Goal: Task Accomplishment & Management: Complete application form

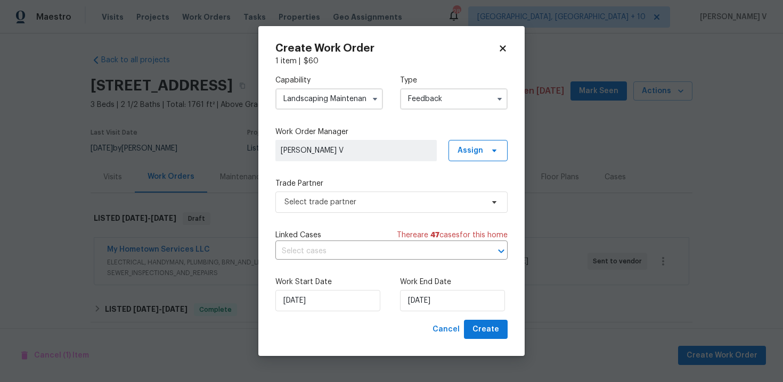
scroll to position [149, 166]
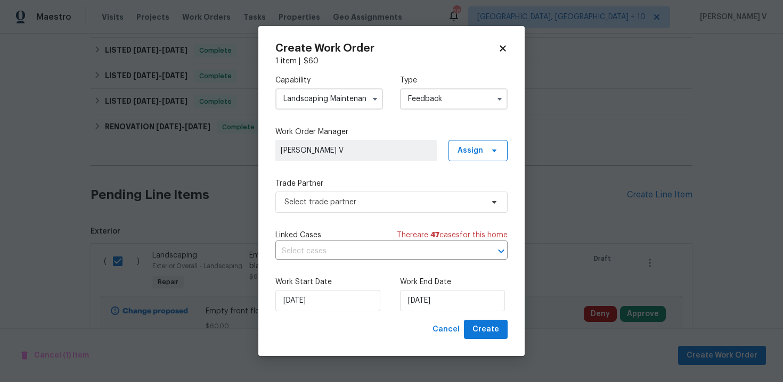
checkbox input "false"
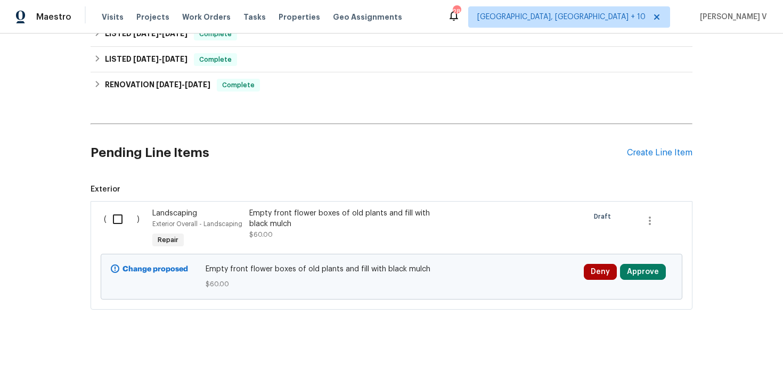
scroll to position [405, 0]
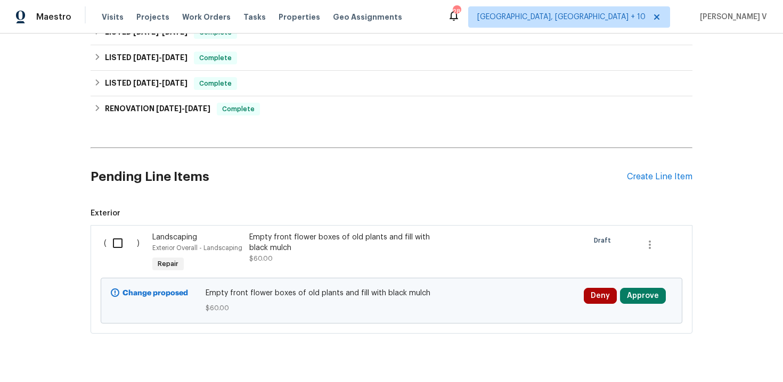
click at [279, 248] on div "Empty front flower boxes of old plants and fill with black mulch" at bounding box center [342, 242] width 187 height 21
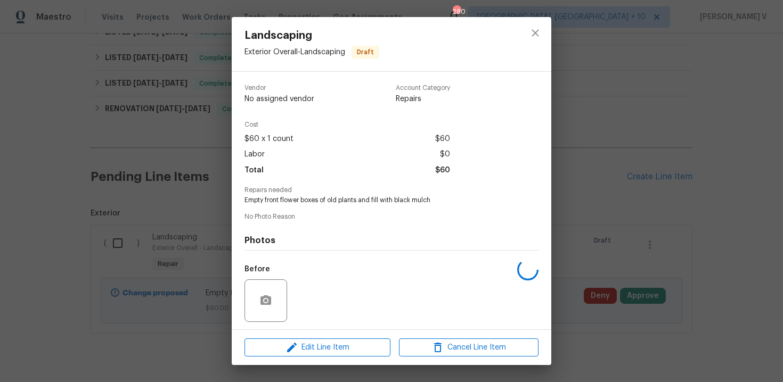
click at [279, 248] on div "Photos Before After" at bounding box center [391, 310] width 294 height 175
click at [312, 203] on span "Empty front flower boxes of old plants and fill with black mulch" at bounding box center [376, 200] width 265 height 9
copy span "Empty front flower boxes of old plants and fill with black mulch"
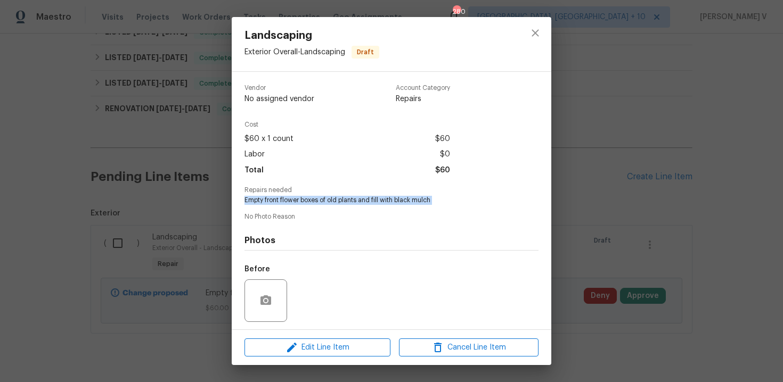
click at [135, 178] on div "Landscaping Exterior Overall - Landscaping Draft Vendor No assigned vendor Acco…" at bounding box center [391, 191] width 783 height 382
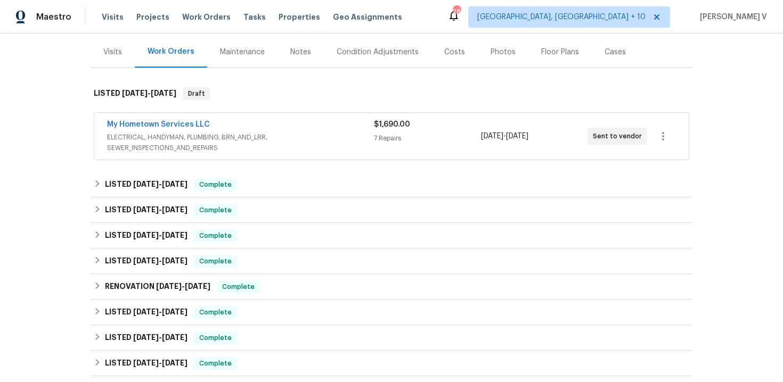
scroll to position [81, 0]
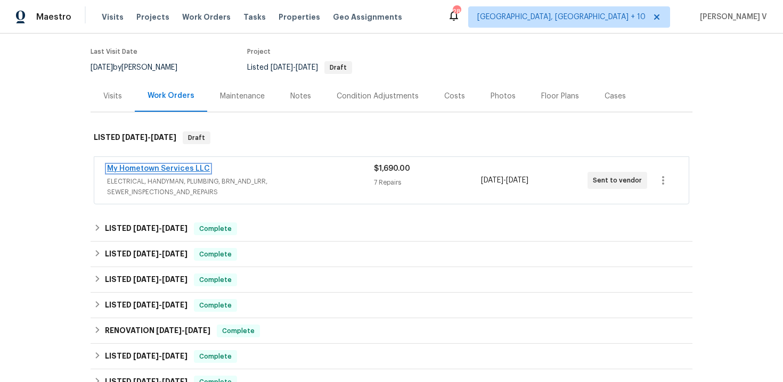
click at [168, 166] on link "My Hometown Services LLC" at bounding box center [158, 168] width 103 height 7
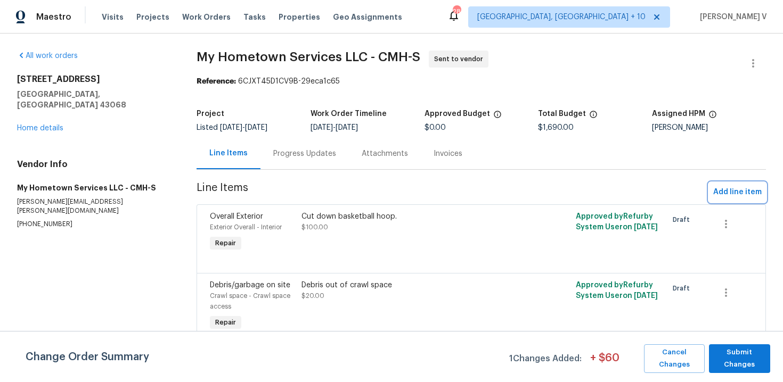
click at [731, 199] on button "Add line item" at bounding box center [737, 193] width 57 height 20
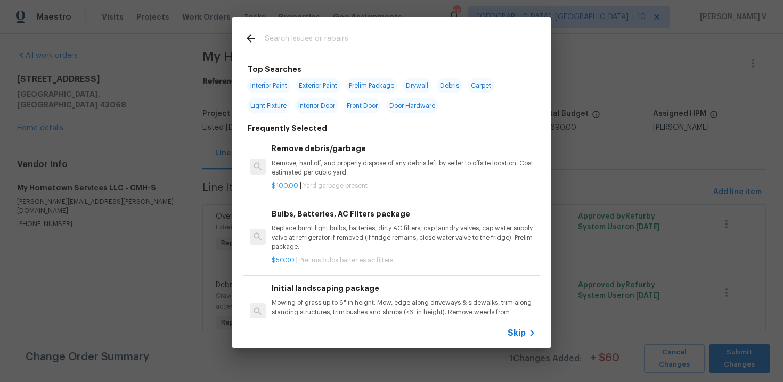
click at [506, 340] on div "Skip" at bounding box center [391, 333] width 319 height 30
click at [528, 332] on icon at bounding box center [531, 333] width 13 height 13
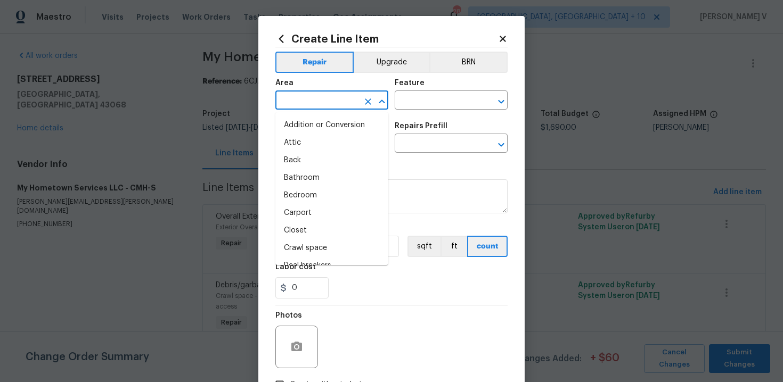
click at [313, 101] on input "text" at bounding box center [316, 101] width 83 height 17
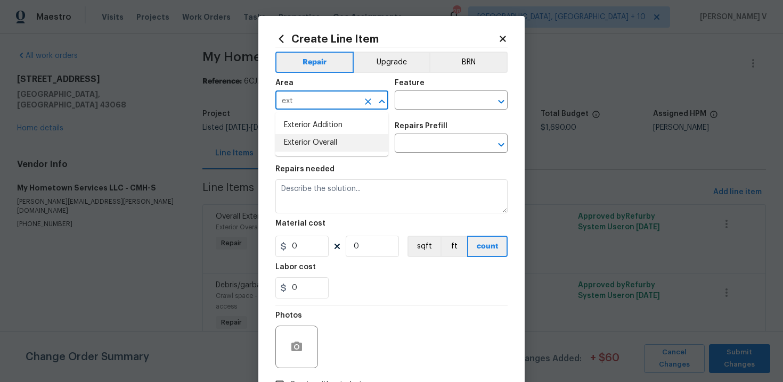
click at [347, 143] on li "Exterior Overall" at bounding box center [331, 143] width 113 height 18
type input "Exterior Overall"
click at [470, 84] on div "Feature" at bounding box center [450, 86] width 113 height 14
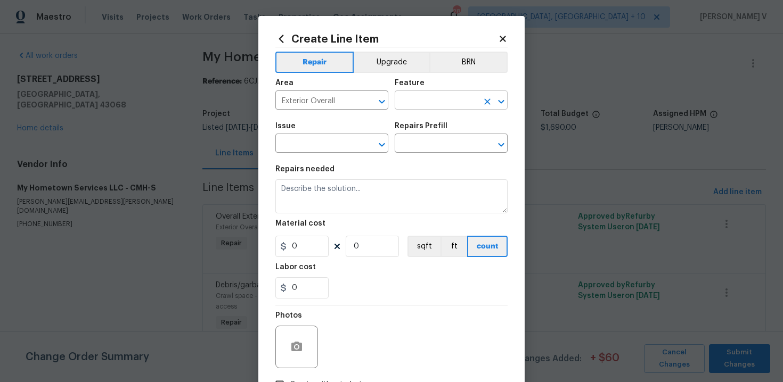
click at [444, 94] on input "text" at bounding box center [435, 101] width 83 height 17
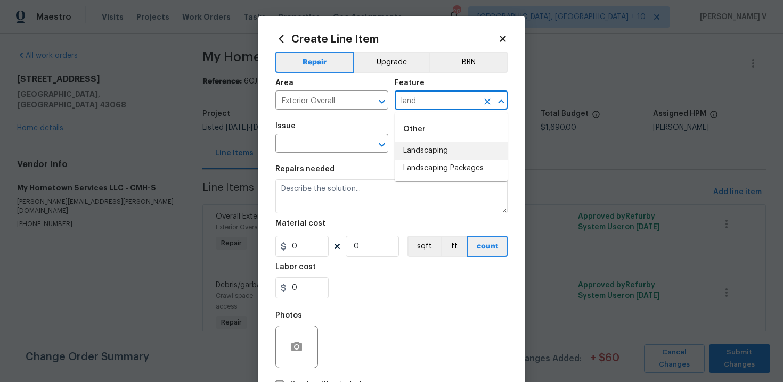
click at [456, 151] on li "Landscaping" at bounding box center [450, 151] width 113 height 18
type input "Landscaping"
click at [268, 148] on div "Create Line Item Repair Upgrade BRN Area Exterior Overall ​ Feature Landscaping…" at bounding box center [391, 229] width 266 height 426
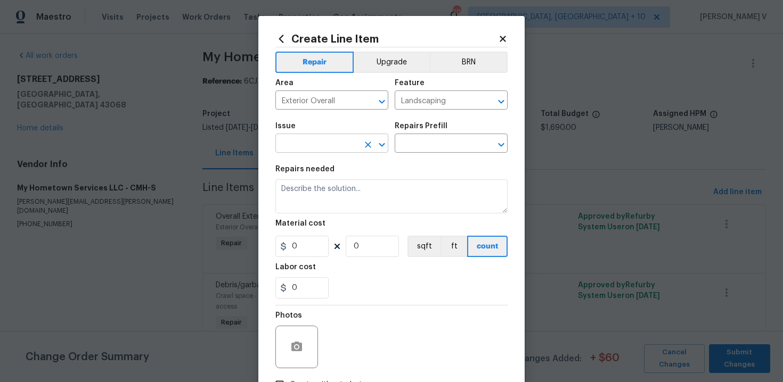
click at [306, 149] on input "text" at bounding box center [316, 144] width 83 height 17
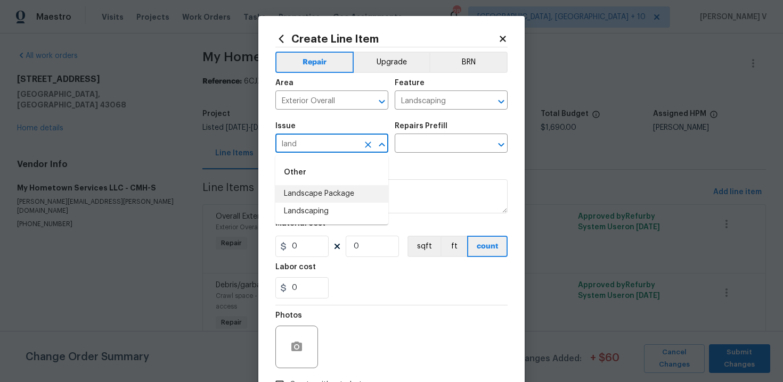
click at [316, 212] on li "Landscaping" at bounding box center [331, 212] width 113 height 18
type input "Landscaping"
click at [448, 144] on input "text" at bounding box center [435, 144] width 83 height 17
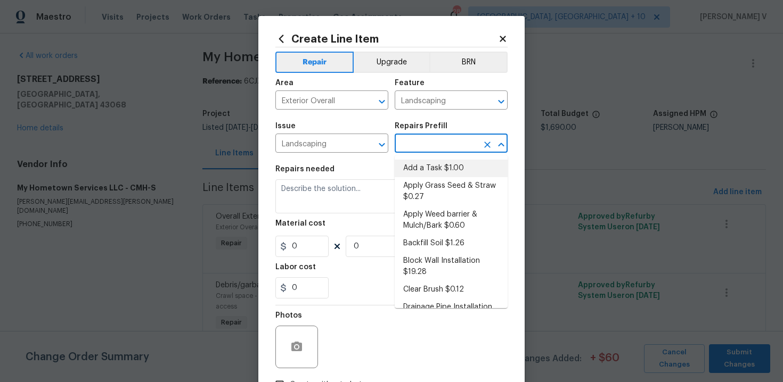
click at [425, 162] on li "Add a Task $1.00" at bounding box center [450, 169] width 113 height 18
type input "Add a Task $1.00"
type textarea "HPM to detail"
type input "1"
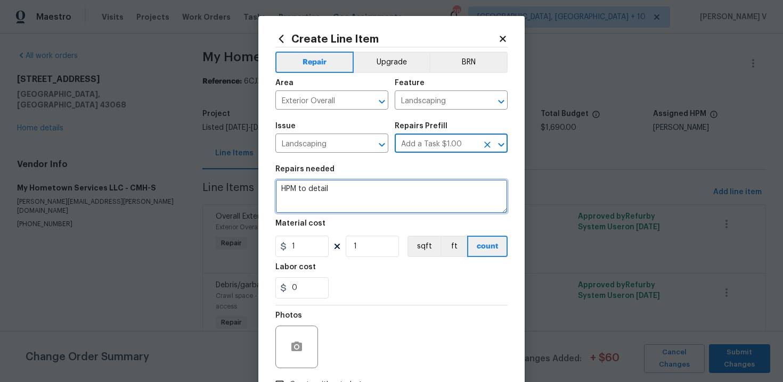
click at [365, 187] on textarea "HPM to detail" at bounding box center [391, 196] width 232 height 34
paste textarea "Empty front flower boxes of old plants and fill with black mulch"
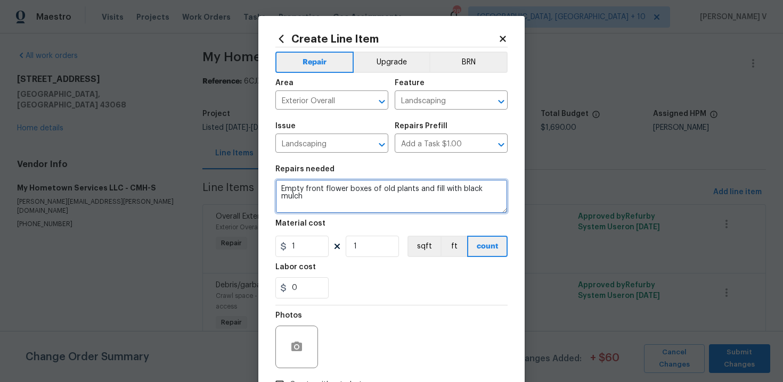
type textarea "Empty front flower boxes of old plants and fill with black mulch"
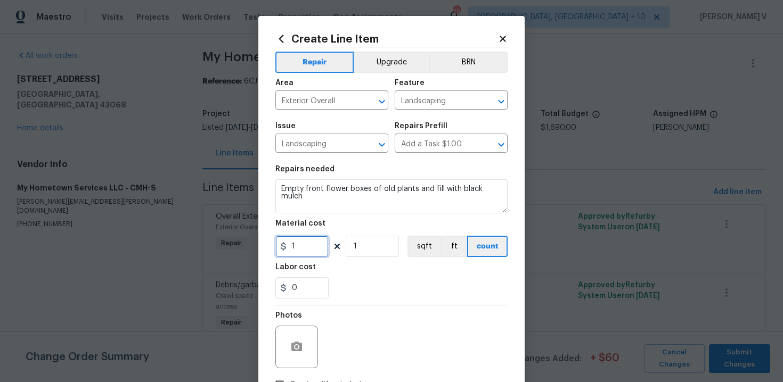
click at [307, 248] on input "1" at bounding box center [301, 246] width 53 height 21
type input "60"
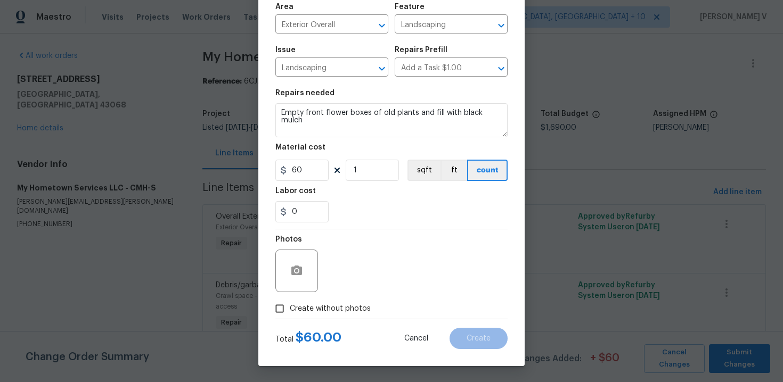
click at [311, 306] on span "Create without photos" at bounding box center [330, 308] width 81 height 11
click at [290, 306] on input "Create without photos" at bounding box center [279, 309] width 20 height 20
checkbox input "true"
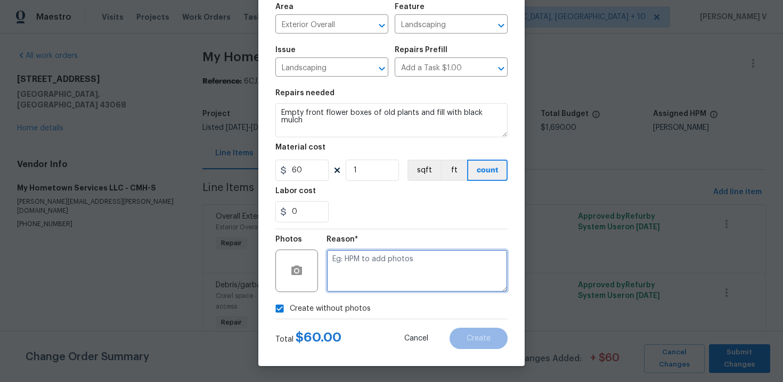
click at [416, 272] on textarea at bounding box center [416, 271] width 181 height 43
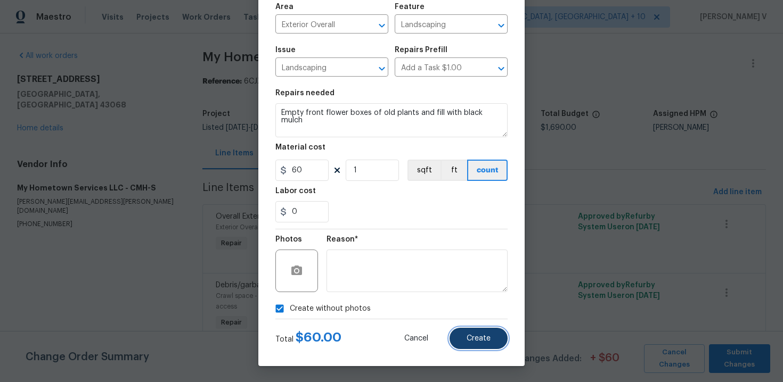
click at [477, 344] on button "Create" at bounding box center [478, 338] width 58 height 21
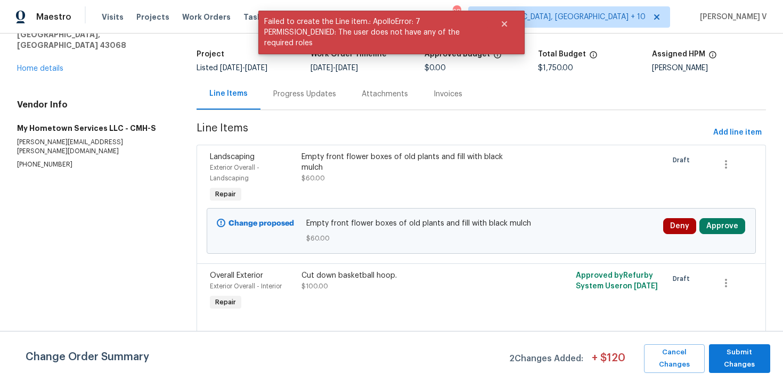
scroll to position [177, 0]
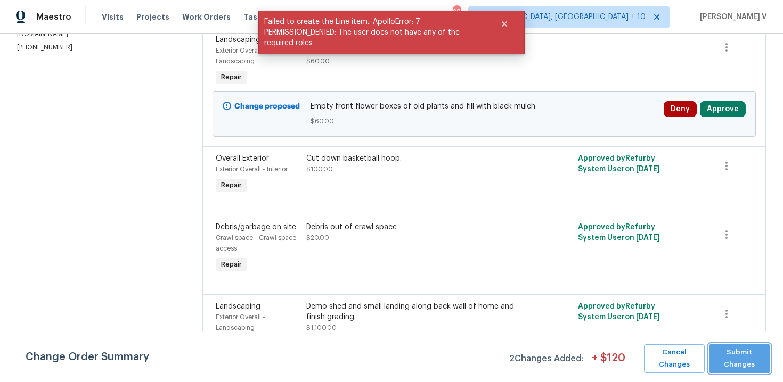
click at [756, 367] on span "Submit Changes" at bounding box center [739, 359] width 51 height 24
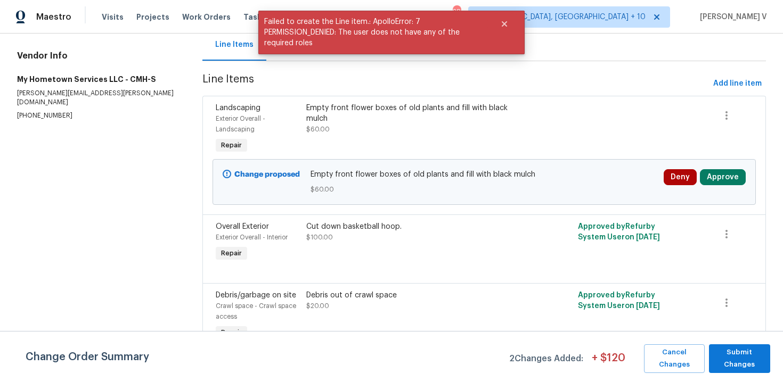
scroll to position [46, 0]
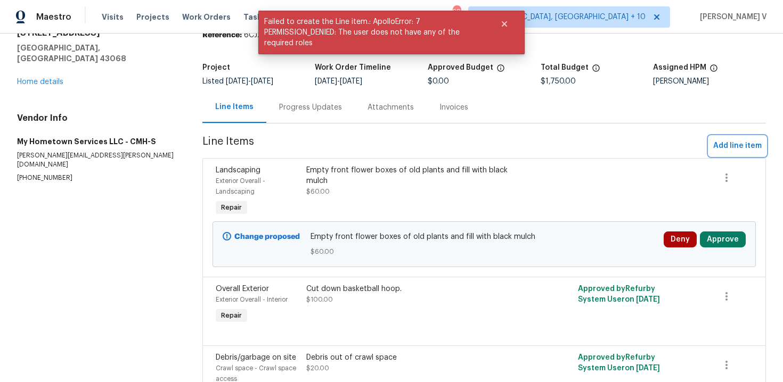
click at [721, 144] on span "Add line item" at bounding box center [737, 145] width 48 height 13
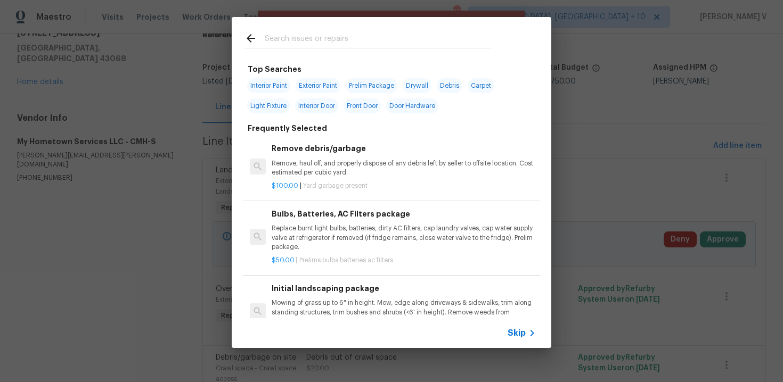
click at [522, 335] on span "Skip" at bounding box center [516, 333] width 18 height 11
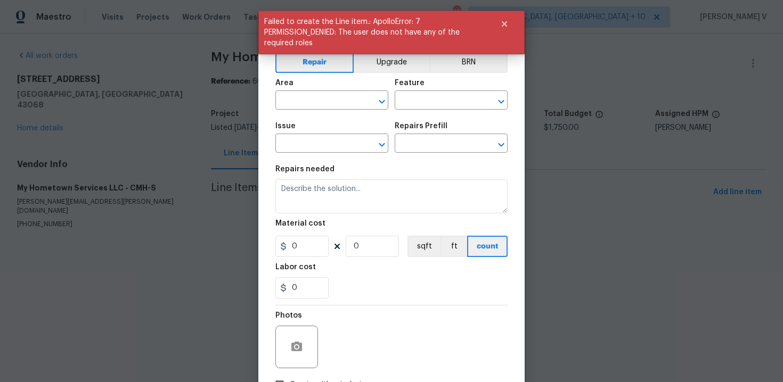
scroll to position [0, 0]
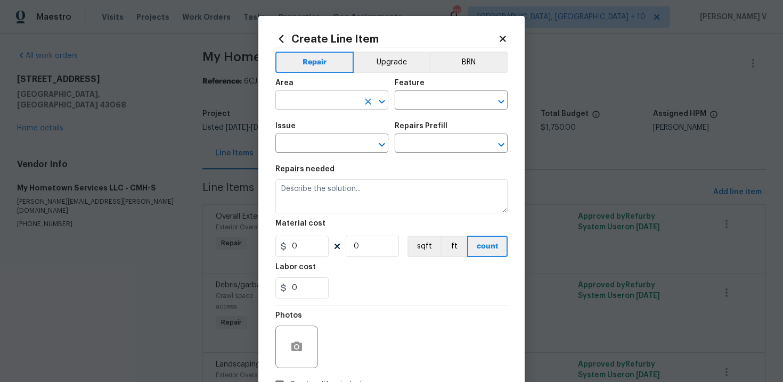
click at [341, 109] on input "text" at bounding box center [316, 101] width 83 height 17
click at [327, 140] on li "Exterior Overall" at bounding box center [331, 143] width 113 height 18
type input "Exterior Overall"
click at [425, 101] on input "text" at bounding box center [435, 101] width 83 height 17
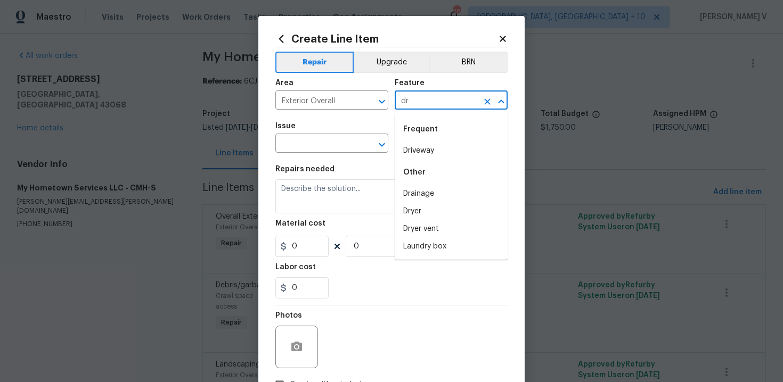
click at [430, 146] on li "Driveway" at bounding box center [450, 151] width 113 height 18
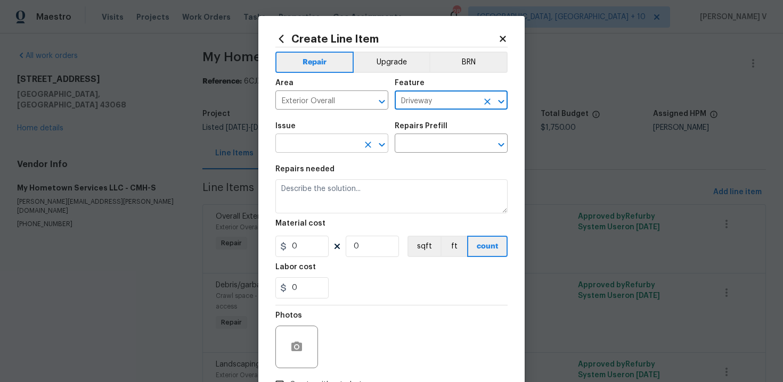
type input "Driveway"
click at [291, 140] on input "text" at bounding box center [316, 144] width 83 height 17
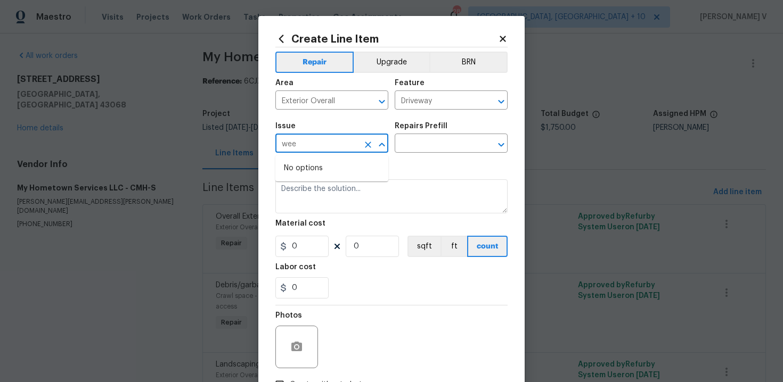
click at [300, 146] on input "wee" at bounding box center [316, 144] width 83 height 17
click at [304, 209] on li "Landscaping" at bounding box center [331, 212] width 113 height 18
type input "Landscaping"
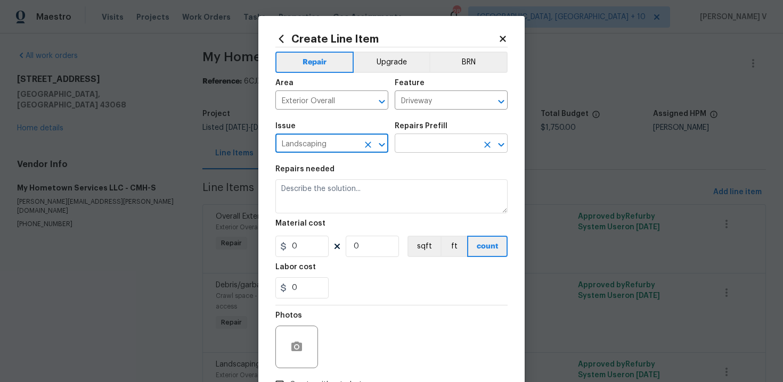
click at [434, 136] on input "text" at bounding box center [435, 144] width 83 height 17
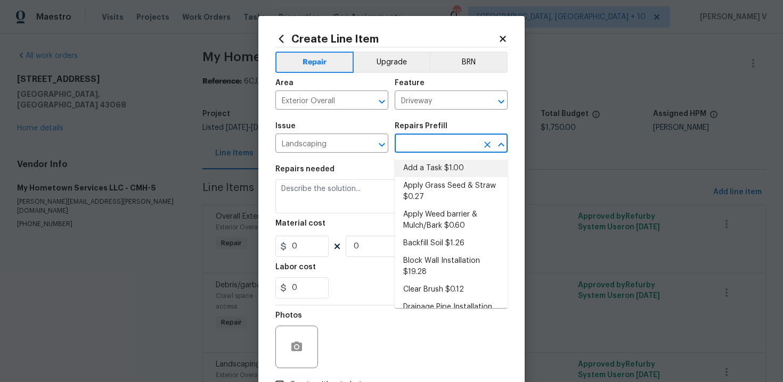
click at [417, 166] on li "Add a Task $1.00" at bounding box center [450, 169] width 113 height 18
type input "Add a Task $1.00"
type textarea "HPM to detail"
type input "1"
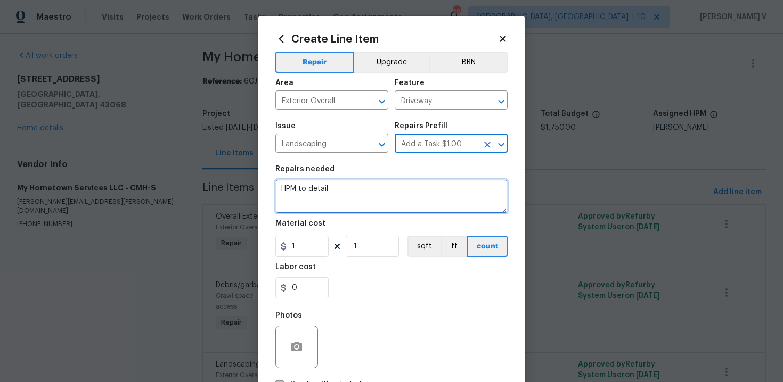
click at [372, 188] on textarea "HPM to detail" at bounding box center [391, 196] width 232 height 34
click at [334, 194] on textarea "HPM to v" at bounding box center [391, 196] width 232 height 34
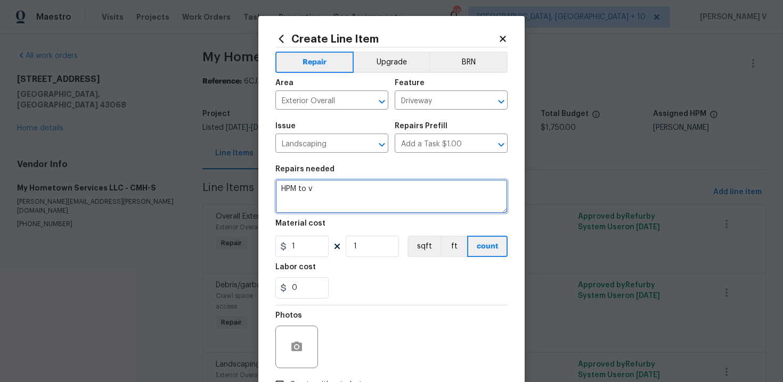
paste textarea "weeds in driveway cracks"
type textarea "weeds in driveway cracks"
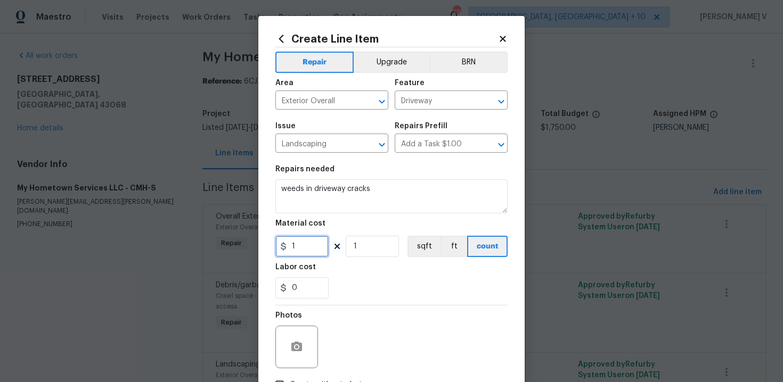
click at [313, 237] on input "1" at bounding box center [301, 246] width 53 height 21
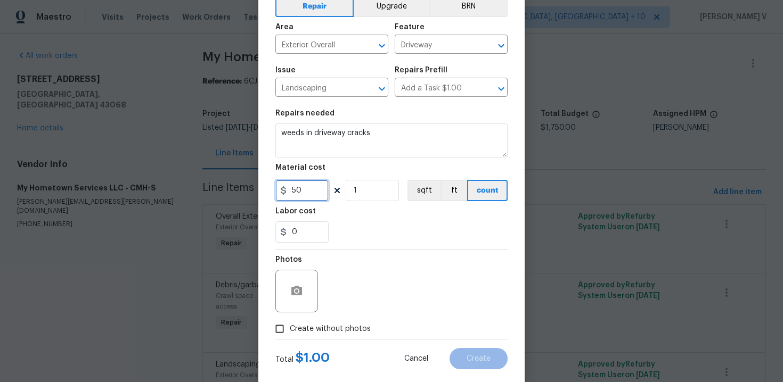
scroll to position [77, 0]
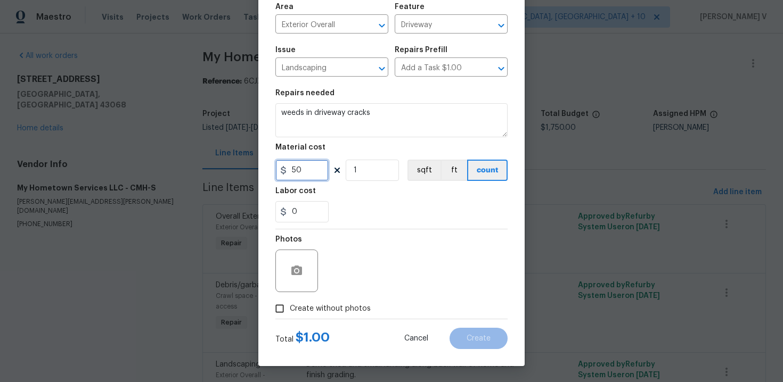
type input "50"
click at [306, 301] on label "Create without photos" at bounding box center [319, 309] width 101 height 20
click at [290, 301] on input "Create without photos" at bounding box center [279, 309] width 20 height 20
checkbox input "true"
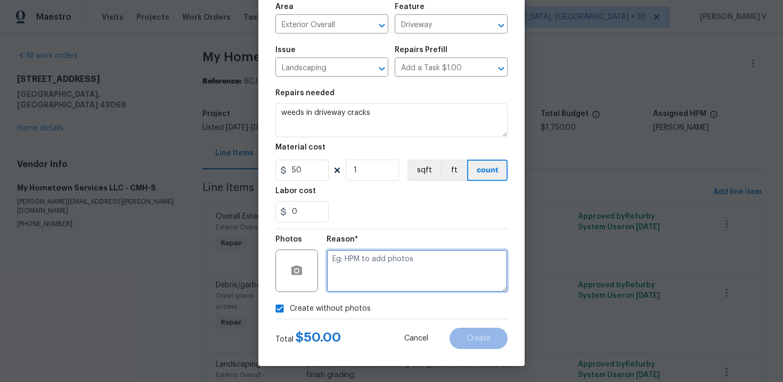
click at [398, 267] on textarea at bounding box center [416, 271] width 181 height 43
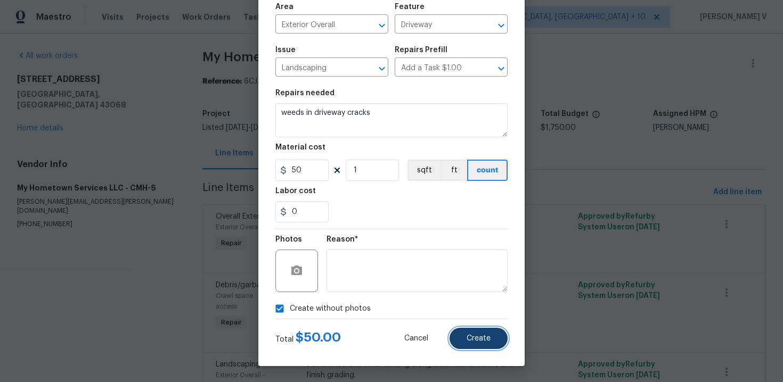
click at [485, 336] on span "Create" at bounding box center [478, 339] width 24 height 8
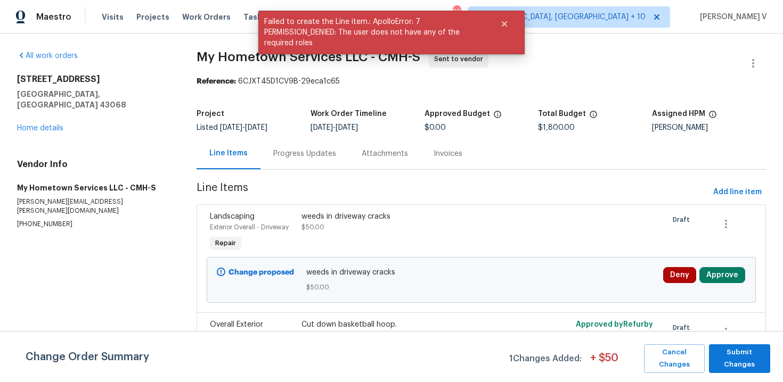
click at [708, 345] on div "Cancel Changes Submit Changes" at bounding box center [704, 358] width 130 height 29
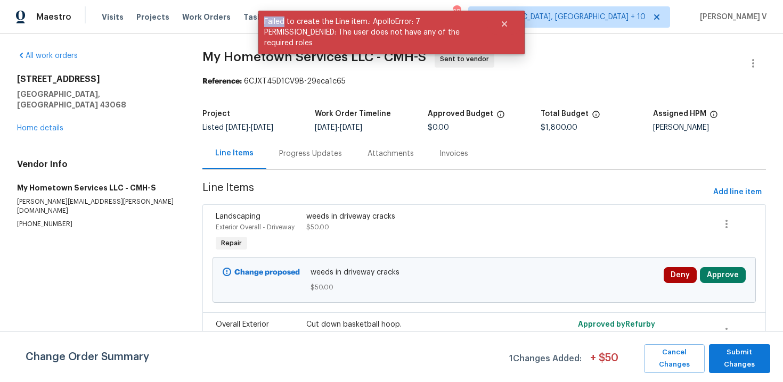
click at [708, 345] on div "Cancel Changes Submit Changes" at bounding box center [704, 358] width 130 height 29
click at [715, 350] on span "Submit Changes" at bounding box center [739, 359] width 51 height 24
click at [344, 167] on div "Progress Updates" at bounding box center [310, 153] width 88 height 31
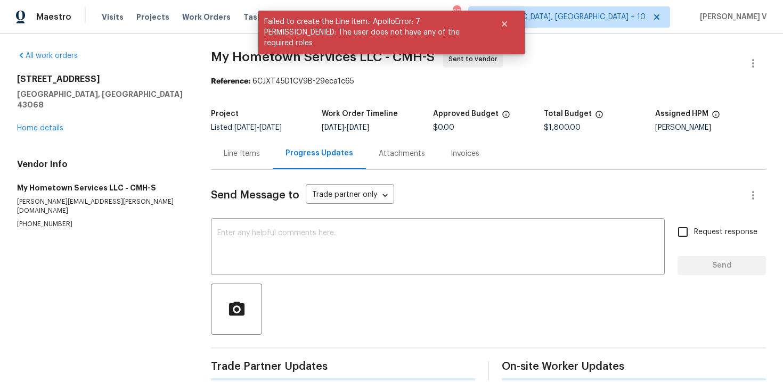
click at [344, 167] on div "Progress Updates" at bounding box center [319, 153] width 93 height 31
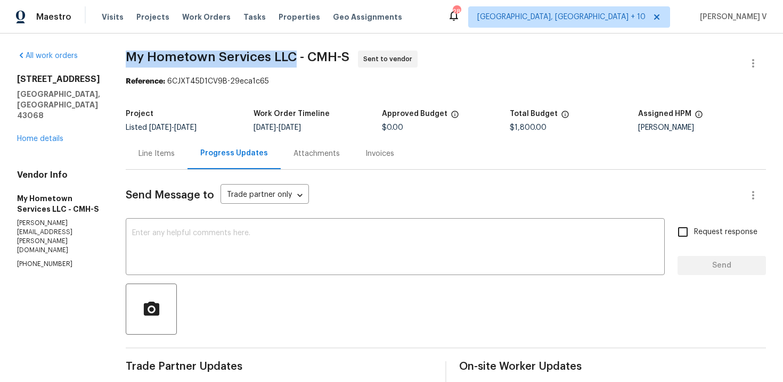
drag, startPoint x: 124, startPoint y: 58, endPoint x: 287, endPoint y: 57, distance: 162.9
click at [287, 57] on span "My Hometown Services LLC - CMH-S" at bounding box center [238, 57] width 224 height 13
copy span "My Hometown Services LLC"
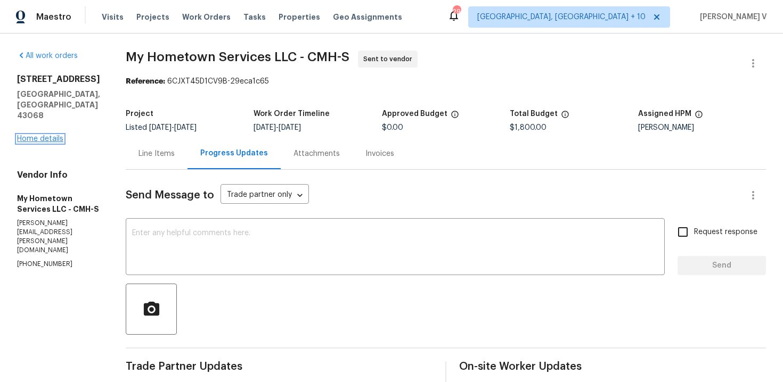
click at [57, 135] on link "Home details" at bounding box center [40, 138] width 46 height 7
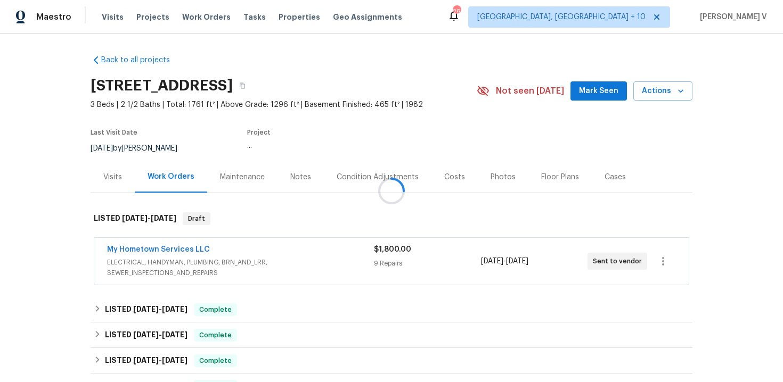
drag, startPoint x: 118, startPoint y: 246, endPoint x: 274, endPoint y: 246, distance: 155.4
click at [274, 246] on div at bounding box center [391, 191] width 783 height 382
drag, startPoint x: 102, startPoint y: 249, endPoint x: 272, endPoint y: 249, distance: 170.3
click at [272, 249] on div "My Hometown Services LLC ELECTRICAL, HANDYMAN, PLUMBING, BRN_AND_LRR, SEWER_INS…" at bounding box center [391, 261] width 594 height 47
copy link "My Hometown Services LLC"
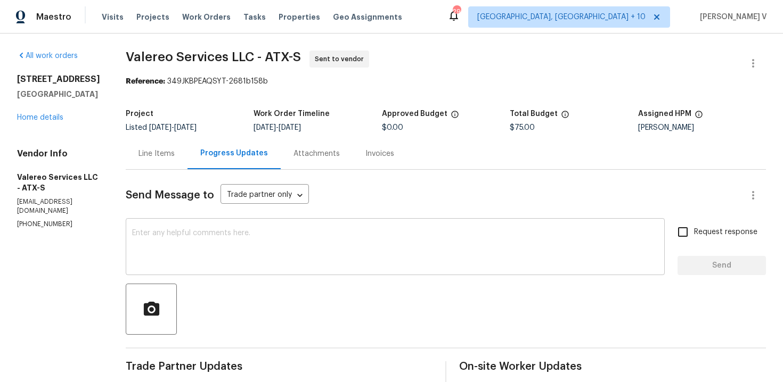
scroll to position [36, 0]
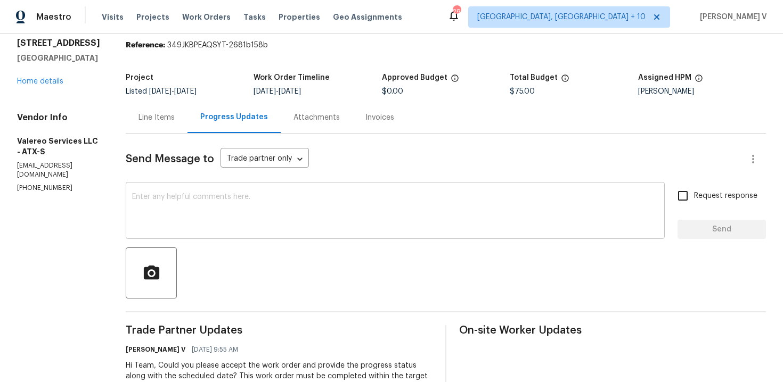
click at [204, 205] on textarea at bounding box center [395, 211] width 526 height 37
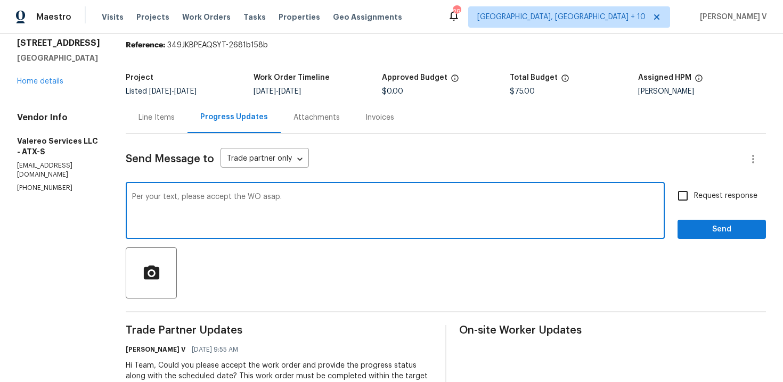
type textarea "Per your text, please accept the WO asap."
click at [702, 196] on span "Request response" at bounding box center [725, 196] width 63 height 11
click at [694, 196] on input "Request response" at bounding box center [682, 196] width 22 height 22
checkbox input "true"
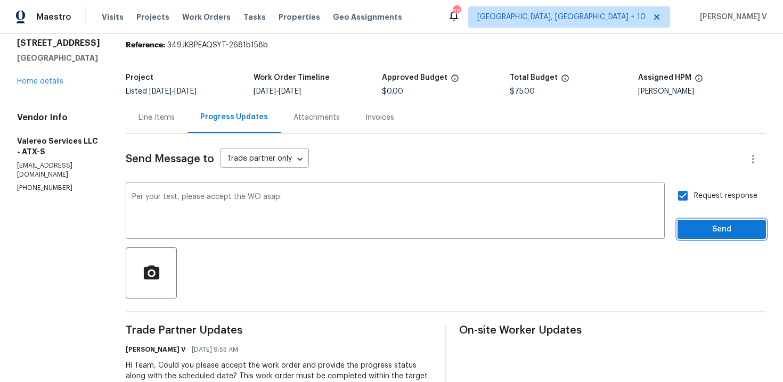
click at [711, 225] on span "Send" at bounding box center [721, 229] width 71 height 13
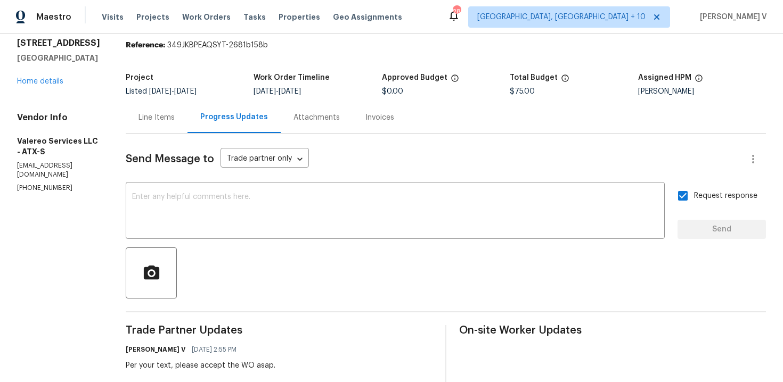
scroll to position [0, 0]
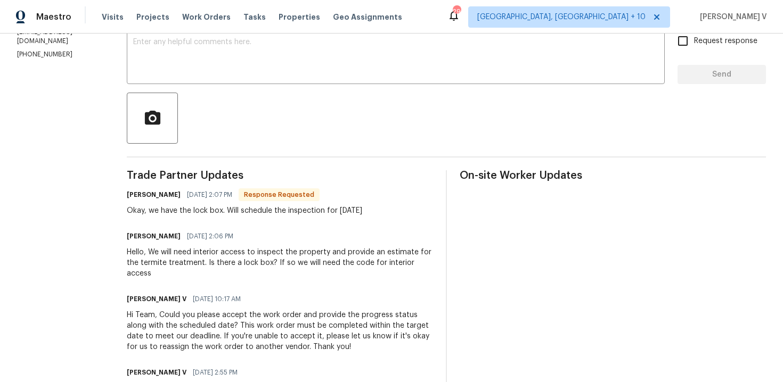
scroll to position [100, 0]
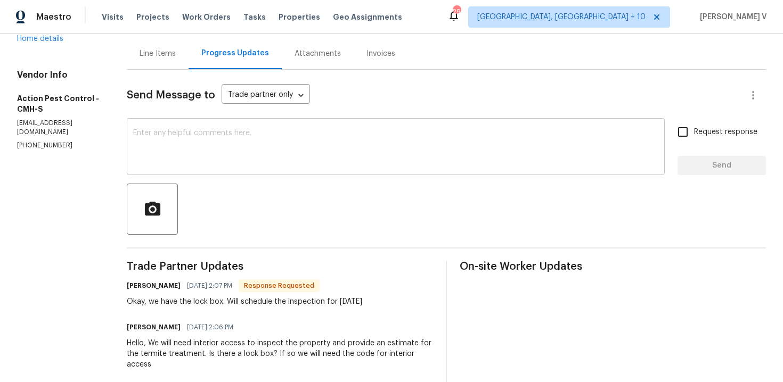
click at [228, 146] on textarea at bounding box center [395, 147] width 525 height 37
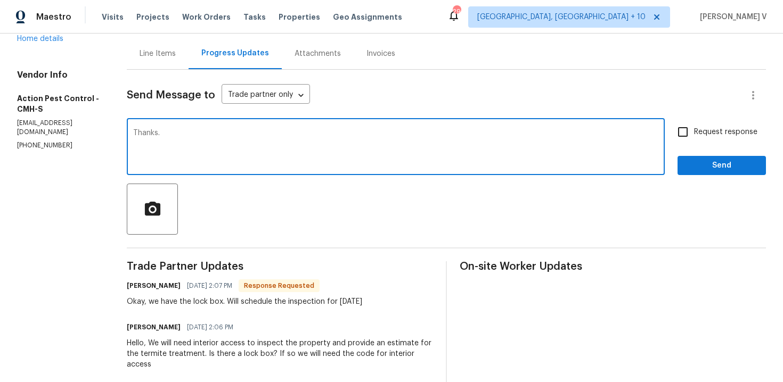
scroll to position [105, 0]
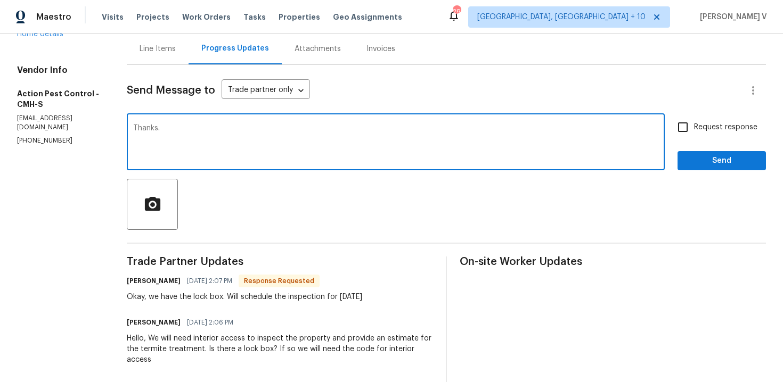
type textarea "Thanks."
click at [701, 161] on span "Send" at bounding box center [721, 160] width 71 height 13
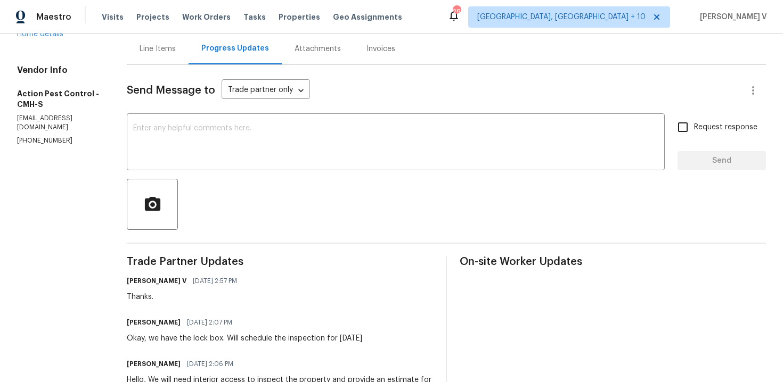
scroll to position [161, 0]
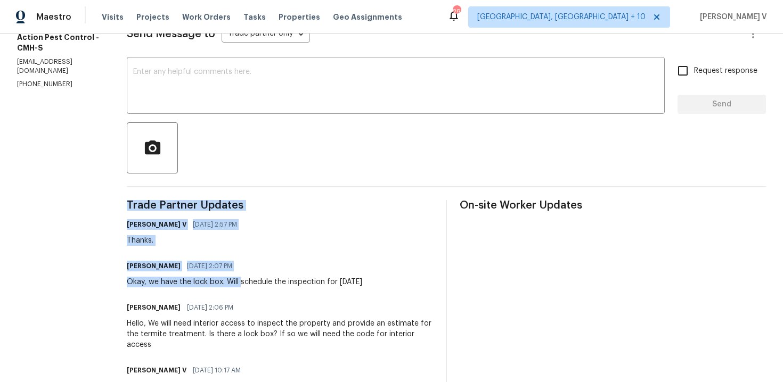
drag, startPoint x: 237, startPoint y: 282, endPoint x: 439, endPoint y: 281, distance: 201.8
click at [439, 281] on div "Trade Partner Updates [PERSON_NAME] V [DATE] 2:57 PM Thanks. [PERSON_NAME] [DAT…" at bounding box center [446, 355] width 639 height 310
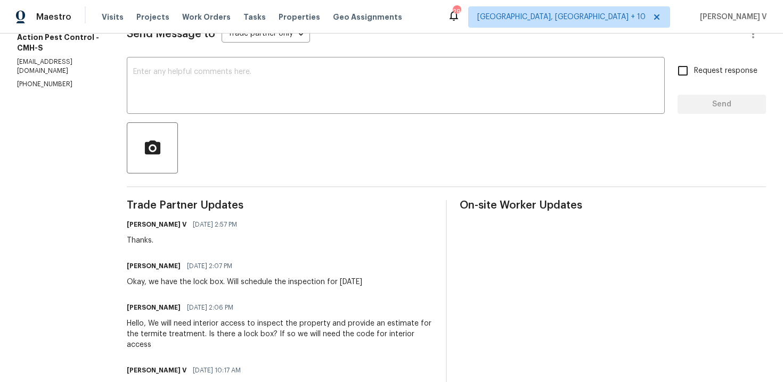
click at [439, 281] on div "Trade Partner Updates [PERSON_NAME] V [DATE] 2:57 PM Thanks. [PERSON_NAME] [DAT…" at bounding box center [446, 355] width 639 height 310
drag, startPoint x: 238, startPoint y: 283, endPoint x: 426, endPoint y: 283, distance: 187.9
click at [426, 283] on div "Tim Halter 09/10/2025 2:07 PM Okay, we have the lock box. Will schedule the ins…" at bounding box center [280, 273] width 306 height 29
copy div "schedule the inspection for Thursday 09/11/2025"
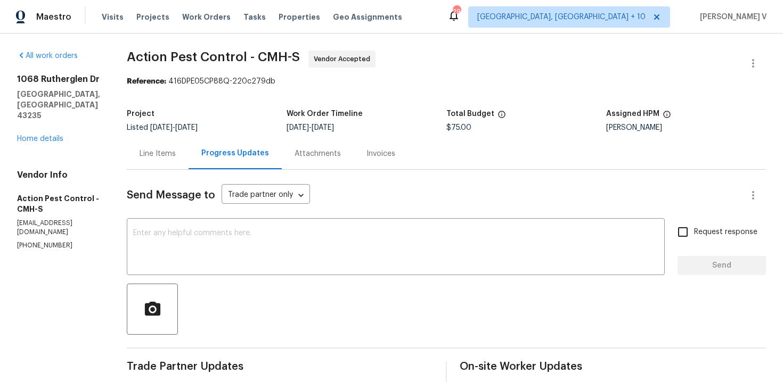
scroll to position [101, 0]
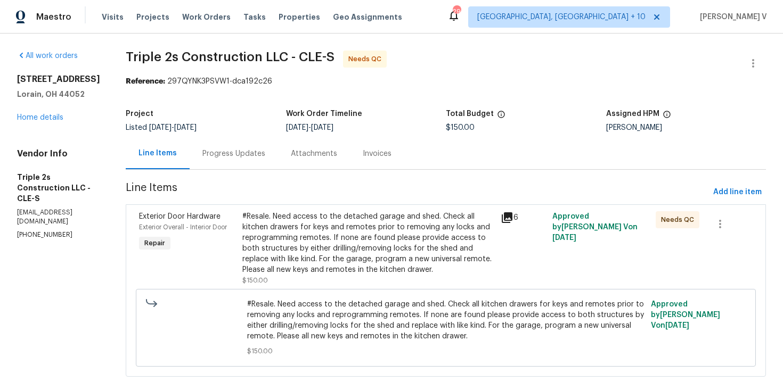
click at [254, 143] on div "Progress Updates" at bounding box center [234, 153] width 88 height 31
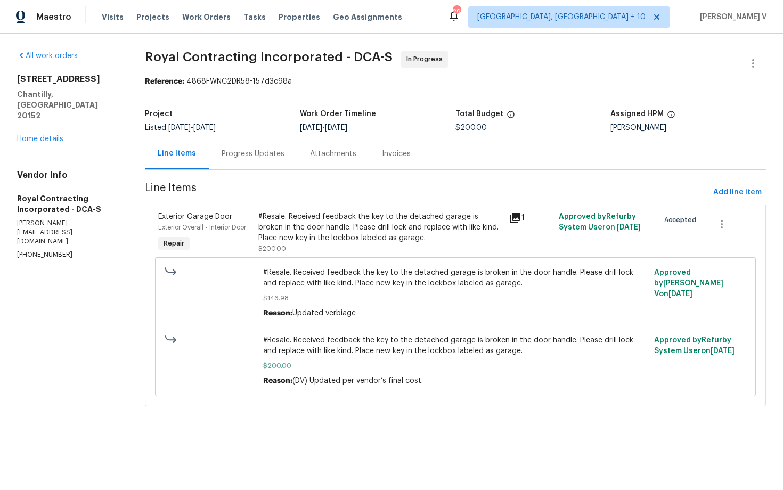
click at [279, 158] on div "Progress Updates" at bounding box center [252, 154] width 63 height 11
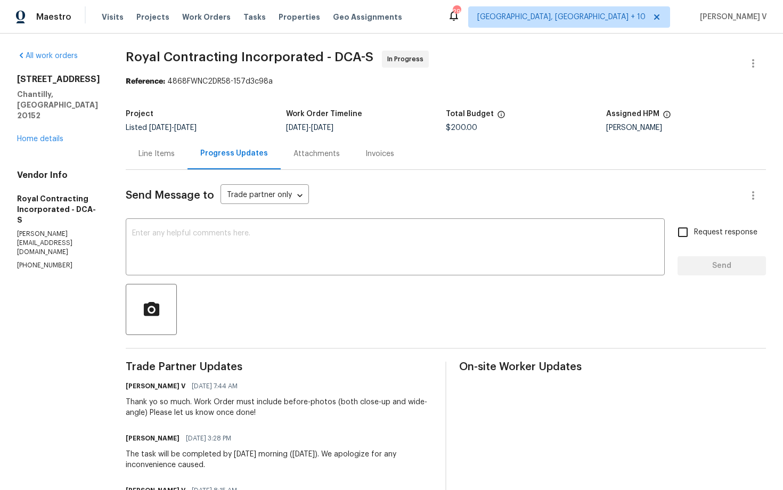
click at [56, 261] on p "(540) 892-0416" at bounding box center [58, 265] width 83 height 9
copy p "(540) 892-0416"
click at [292, 252] on textarea at bounding box center [395, 247] width 526 height 37
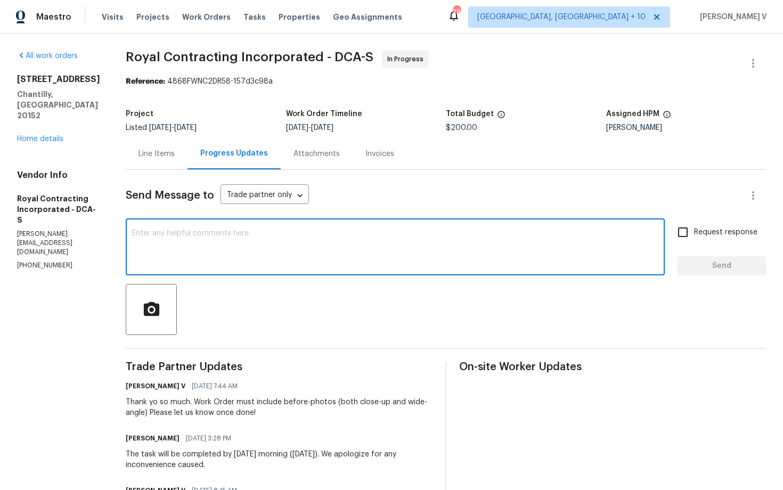
paste textarea "You had mentioned the WO would be closed by this morning, but we haven’t receiv…"
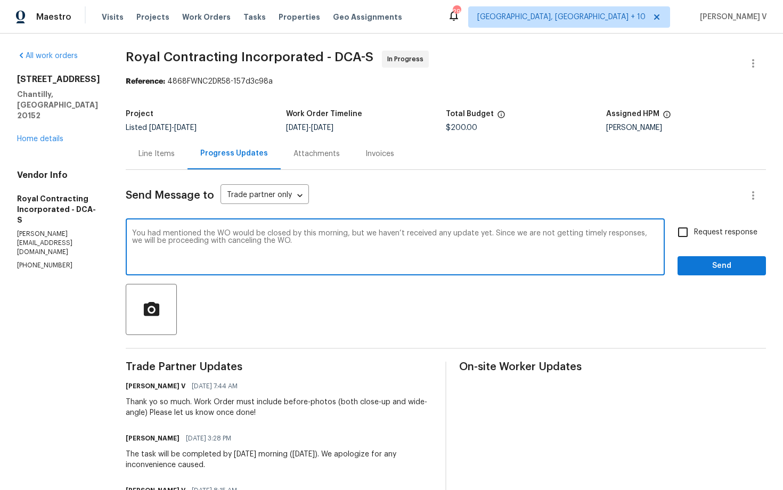
click at [359, 235] on textarea "You had mentioned the WO would be closed by this morning, but we haven’t receiv…" at bounding box center [395, 247] width 526 height 37
click at [0, 0] on span "morning;" at bounding box center [0, 0] width 0 height 0
click at [0, 0] on qb-div "Replace with it's" at bounding box center [0, 0] width 0 height 0
click at [0, 0] on span "6pm" at bounding box center [0, 0] width 0 height 0
click at [0, 0] on span "cancelling" at bounding box center [0, 0] width 0 height 0
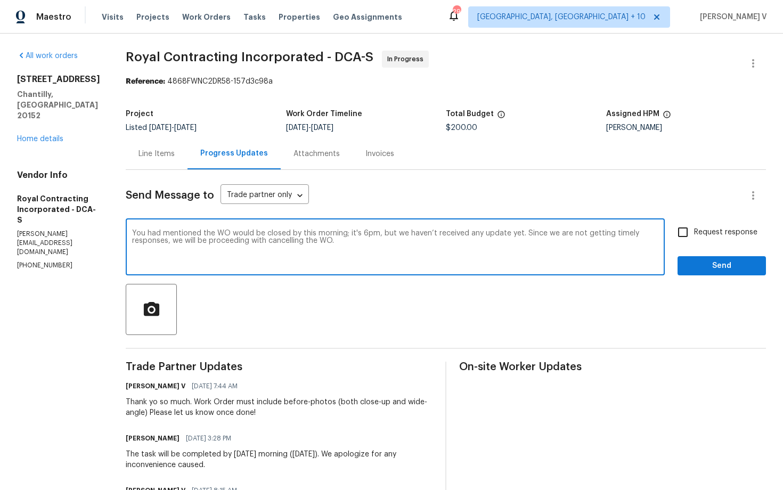
type textarea "You had mentioned the WO would be closed by this morning; it's 6pm, but we have…"
click at [698, 234] on span "Request response" at bounding box center [725, 232] width 63 height 11
click at [694, 234] on input "Request response" at bounding box center [682, 232] width 22 height 22
checkbox input "true"
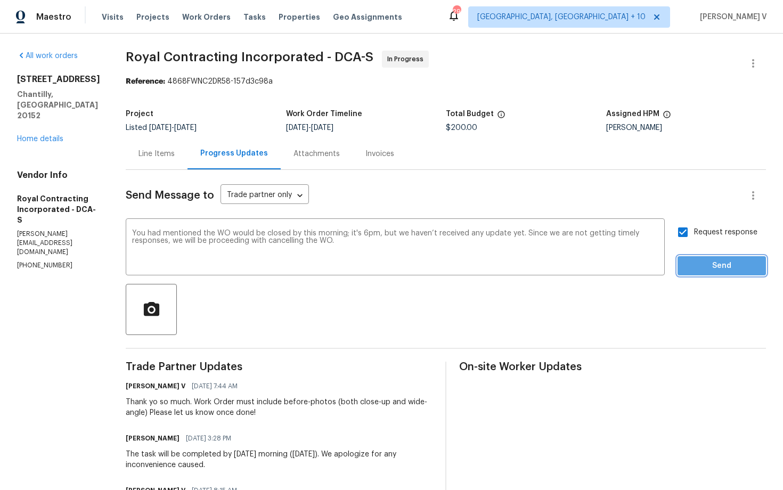
click at [728, 270] on span "Send" at bounding box center [721, 265] width 71 height 13
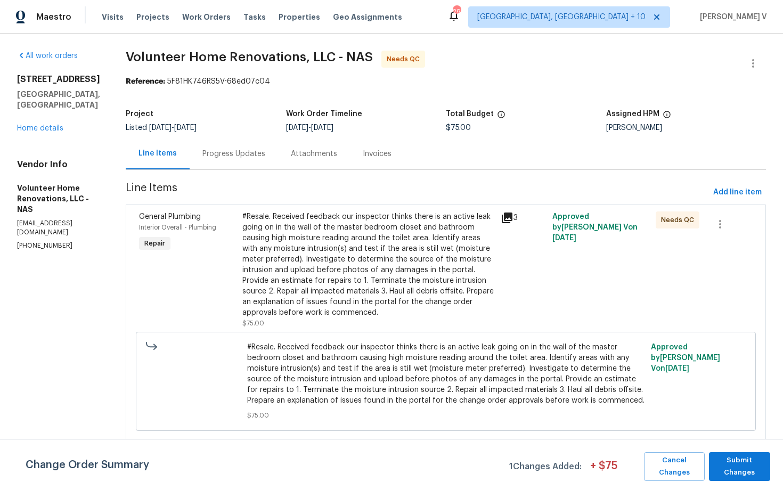
click at [265, 153] on div "Progress Updates" at bounding box center [233, 154] width 63 height 11
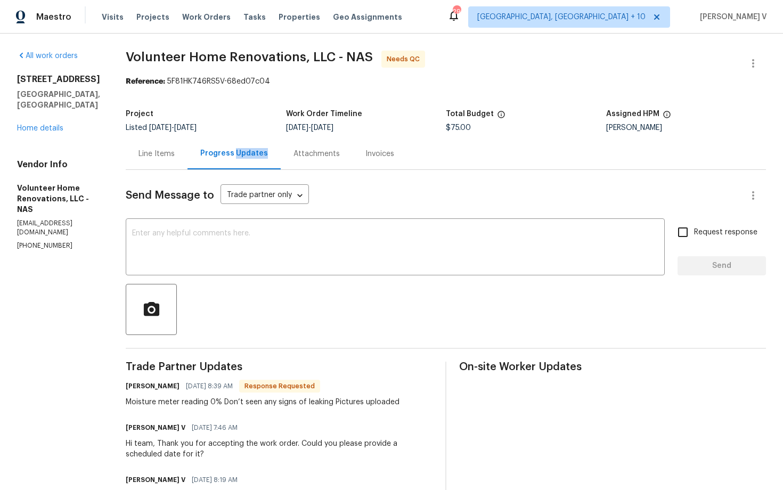
click at [175, 153] on div "Line Items" at bounding box center [156, 154] width 36 height 11
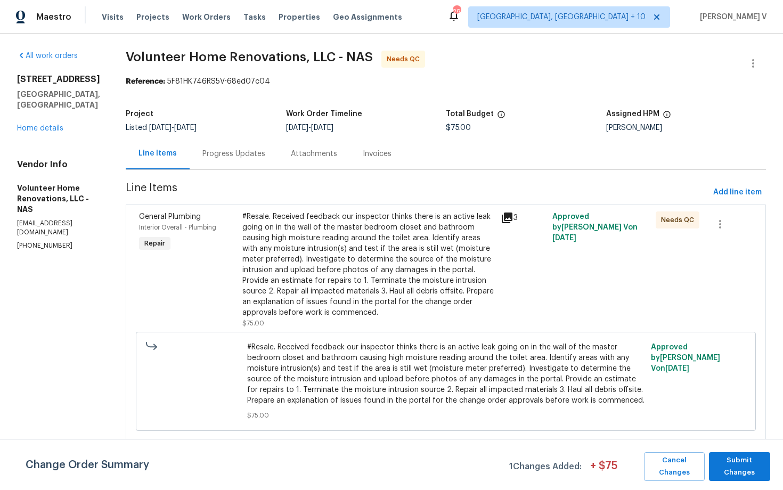
click at [344, 240] on div "#Resale. Received feedback our inspector thinks there is an active leak going o…" at bounding box center [368, 264] width 252 height 106
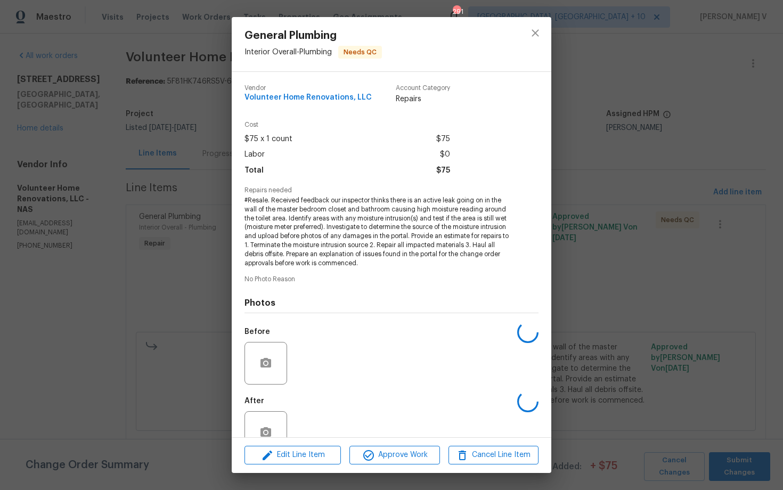
scroll to position [28, 0]
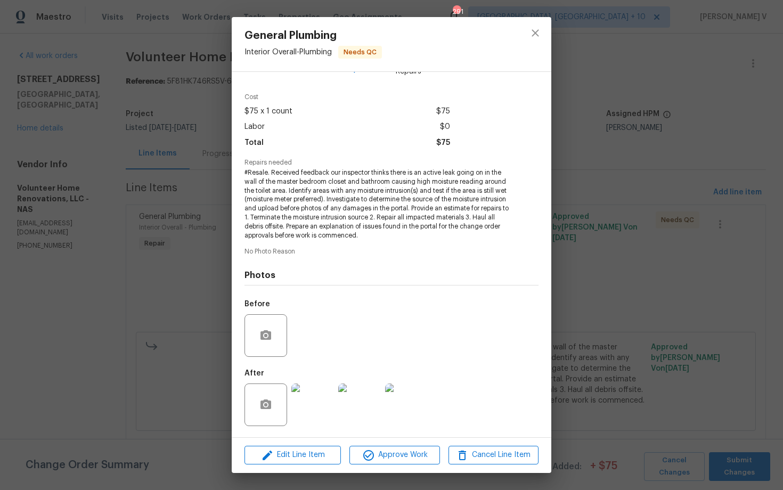
click at [317, 386] on img at bounding box center [312, 404] width 43 height 43
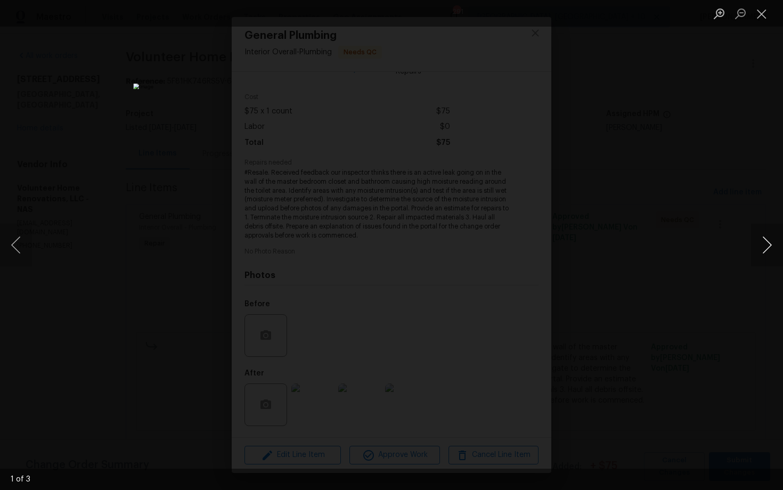
click at [763, 249] on button "Next image" at bounding box center [767, 245] width 32 height 43
click at [732, 127] on div "Lightbox" at bounding box center [391, 245] width 783 height 490
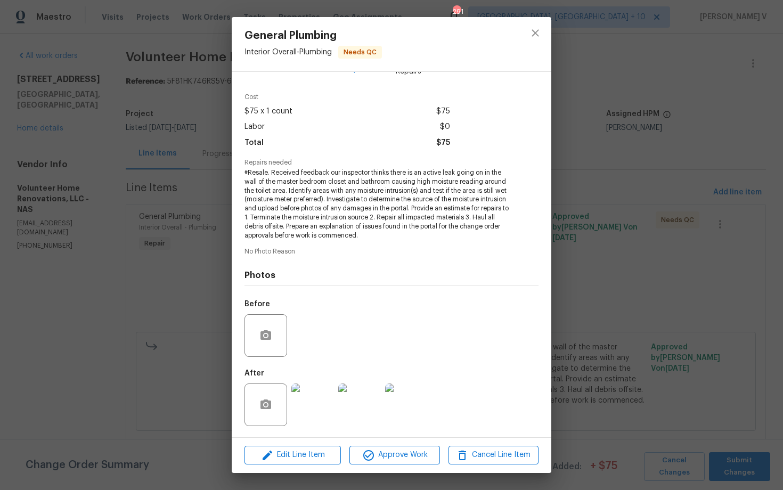
click at [732, 127] on div "General Plumbing Interior Overall - Plumbing Needs QC Vendor Volunteer Home Ren…" at bounding box center [391, 245] width 783 height 490
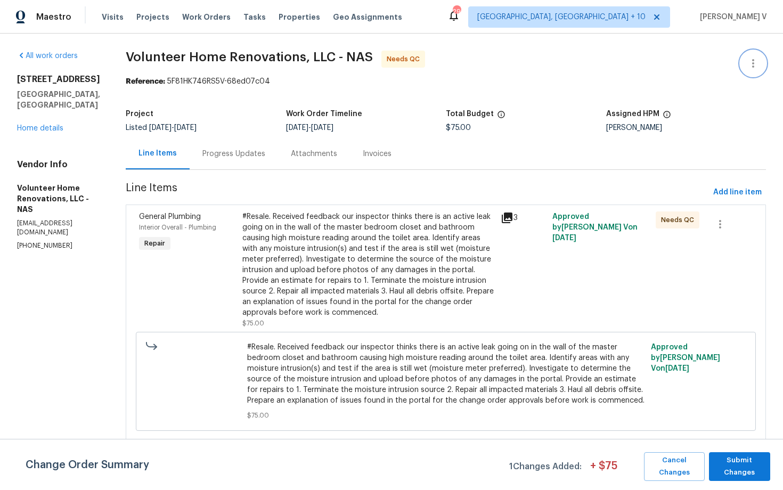
click at [760, 57] on button "button" at bounding box center [753, 64] width 26 height 26
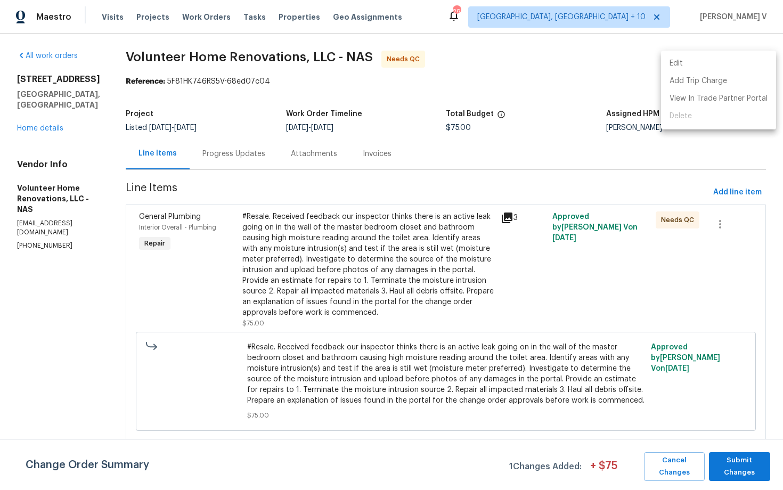
click at [725, 61] on li "Edit" at bounding box center [718, 64] width 115 height 18
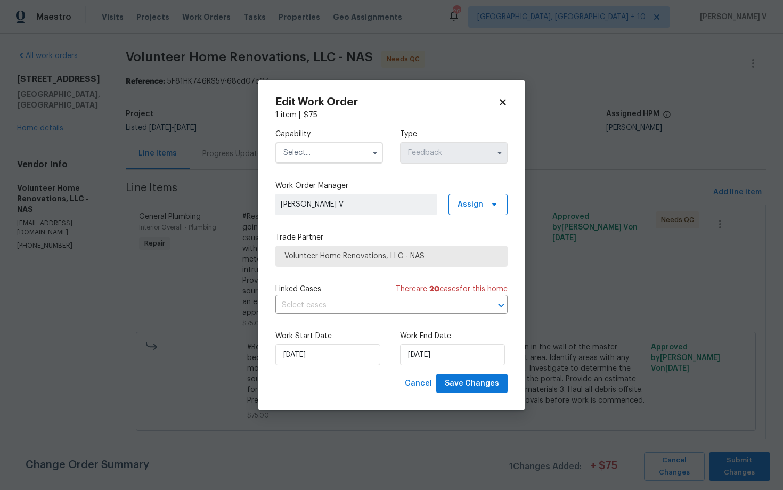
click at [327, 152] on input "text" at bounding box center [329, 152] width 108 height 21
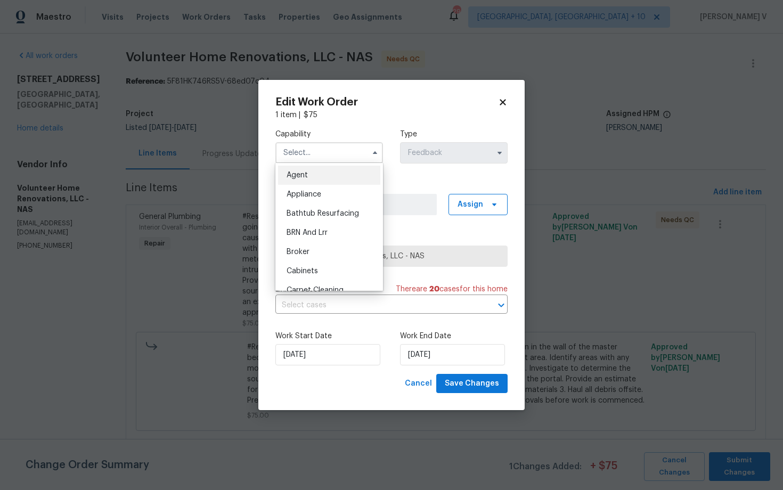
click at [303, 176] on span "Agent" at bounding box center [296, 174] width 21 height 7
type input "Agent"
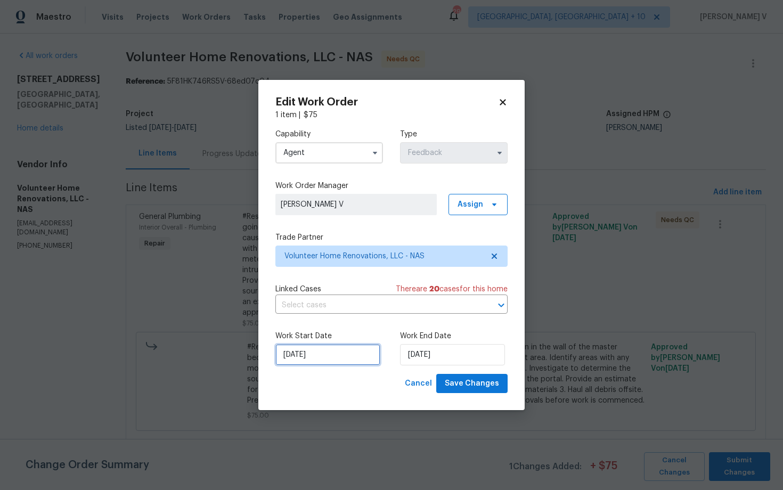
click at [343, 355] on input "09/09/2025" at bounding box center [327, 354] width 105 height 21
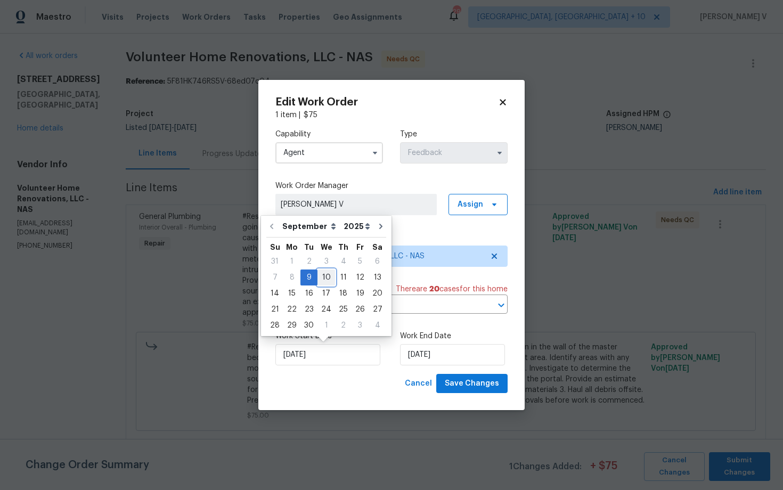
click at [326, 275] on div "10" at bounding box center [326, 277] width 18 height 15
type input "10/09/2025"
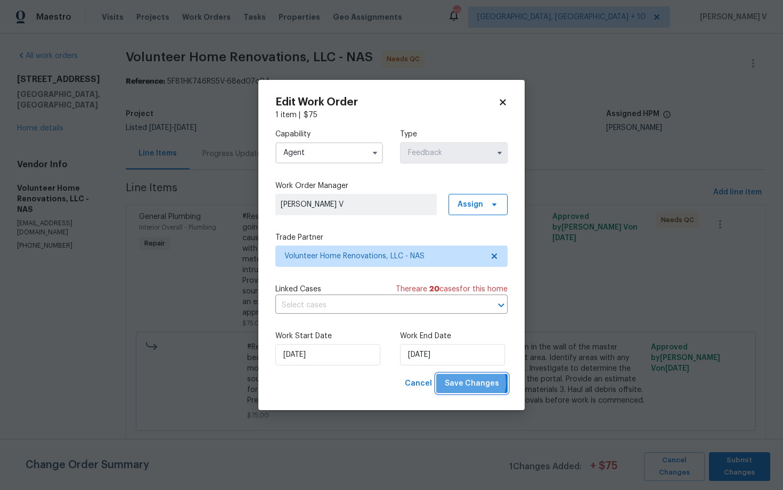
click at [473, 383] on span "Save Changes" at bounding box center [471, 383] width 54 height 13
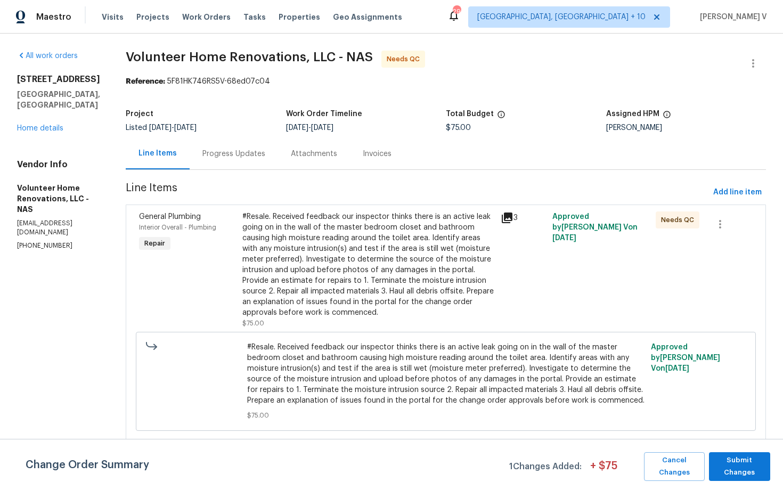
click at [246, 162] on div "Progress Updates" at bounding box center [234, 153] width 88 height 31
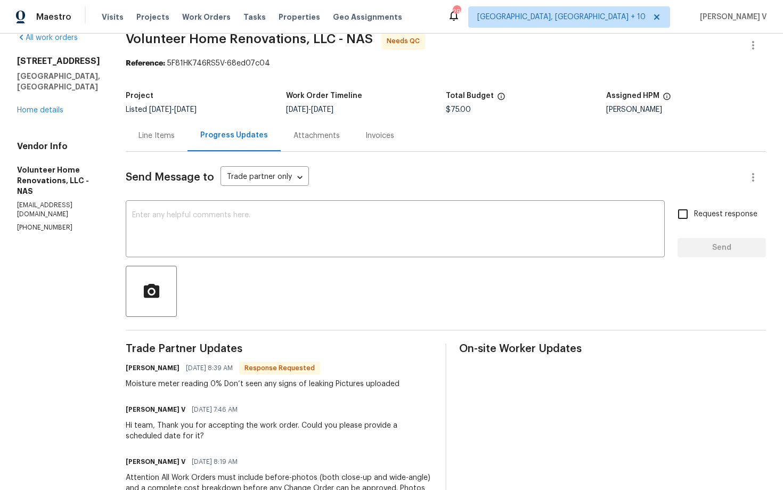
scroll to position [7, 0]
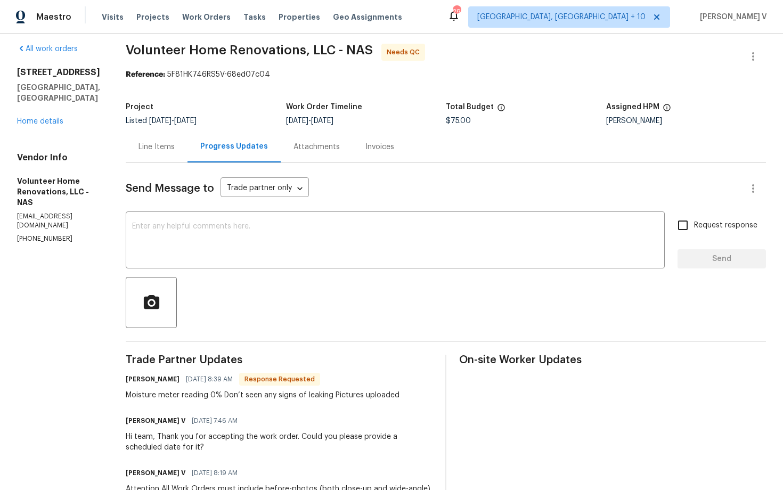
click at [153, 155] on div "All work orders [STREET_ADDRESS] Home details Vendor Info Volunteer Home Renova…" at bounding box center [391, 333] width 783 height 613
click at [175, 151] on div "Line Items" at bounding box center [156, 147] width 36 height 11
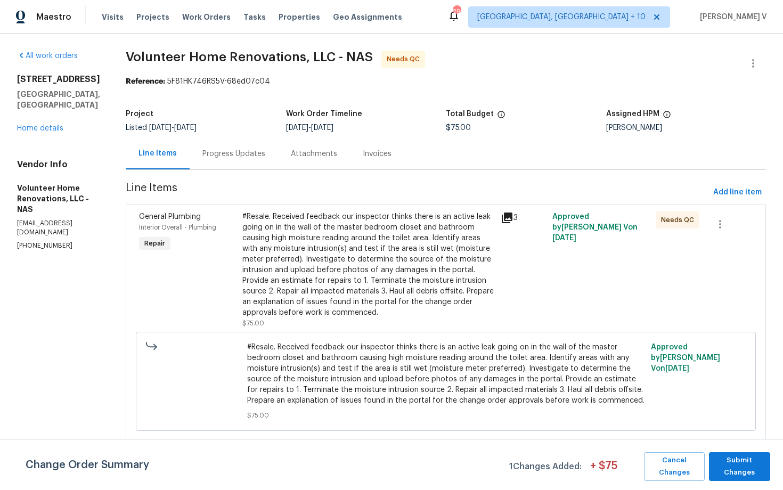
click at [344, 298] on div "#Resale. Received feedback our inspector thinks there is an active leak going o…" at bounding box center [368, 264] width 252 height 106
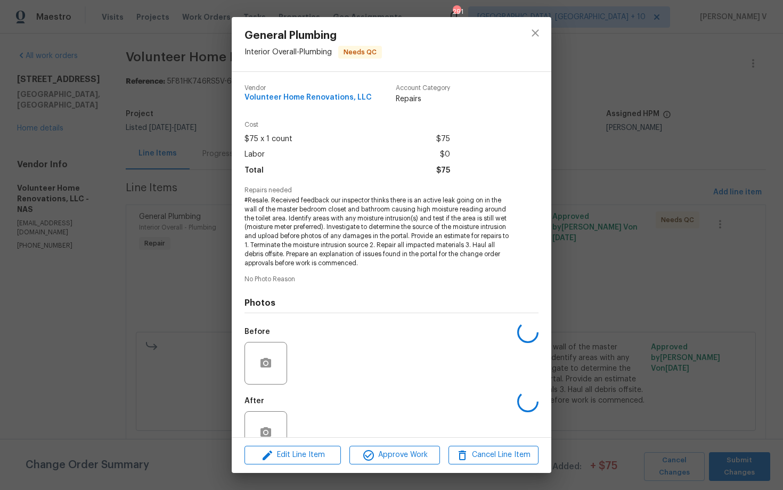
scroll to position [28, 0]
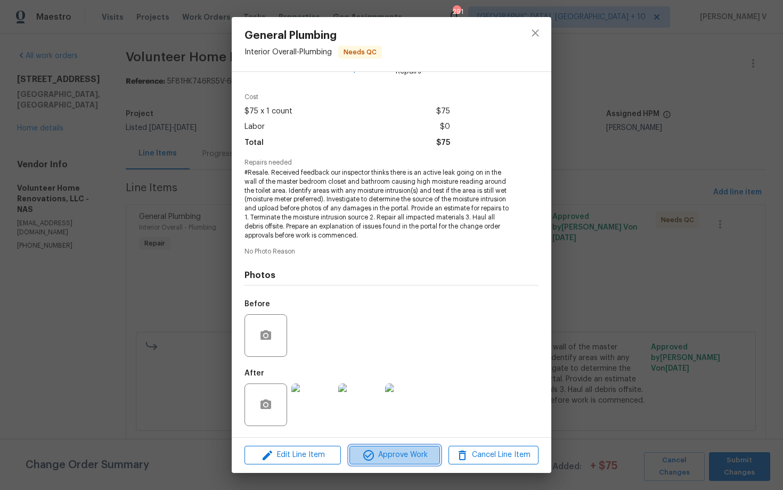
click at [390, 452] on span "Approve Work" at bounding box center [394, 454] width 84 height 13
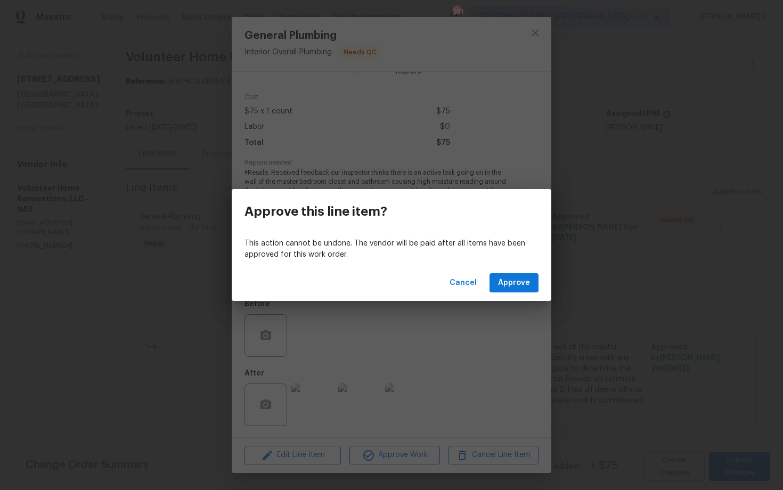
click at [506, 273] on div "Cancel Approve" at bounding box center [391, 283] width 319 height 37
click at [506, 277] on span "Approve" at bounding box center [514, 282] width 32 height 13
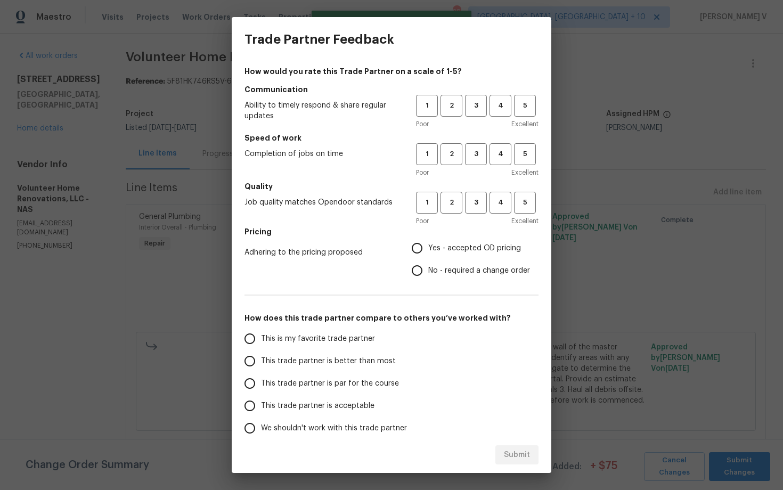
click at [474, 117] on div "1 2 3 4 5 Poor Excellent" at bounding box center [477, 112] width 122 height 35
click at [473, 113] on button "3" at bounding box center [476, 106] width 22 height 22
click at [478, 157] on span "3" at bounding box center [476, 154] width 20 height 12
click at [469, 213] on button "3" at bounding box center [476, 203] width 22 height 22
click at [414, 281] on input "No - required a change order" at bounding box center [417, 270] width 22 height 22
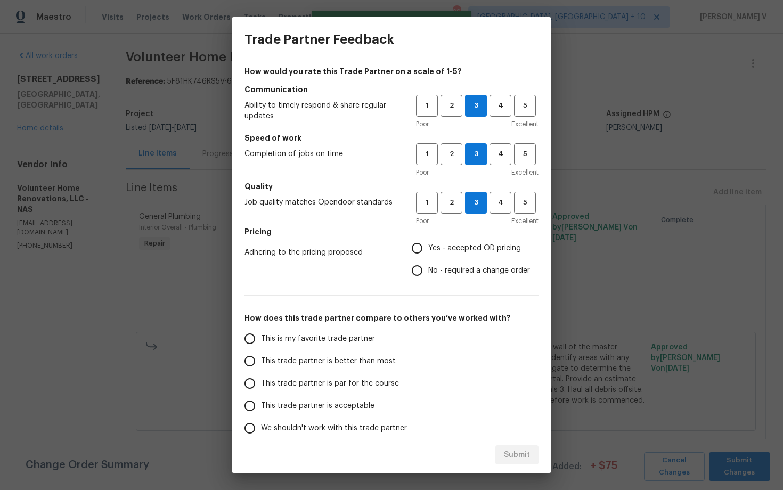
radio input "true"
click at [303, 359] on span "This trade partner is better than most" at bounding box center [328, 361] width 135 height 11
click at [261, 359] on input "This trade partner is better than most" at bounding box center [249, 361] width 22 height 22
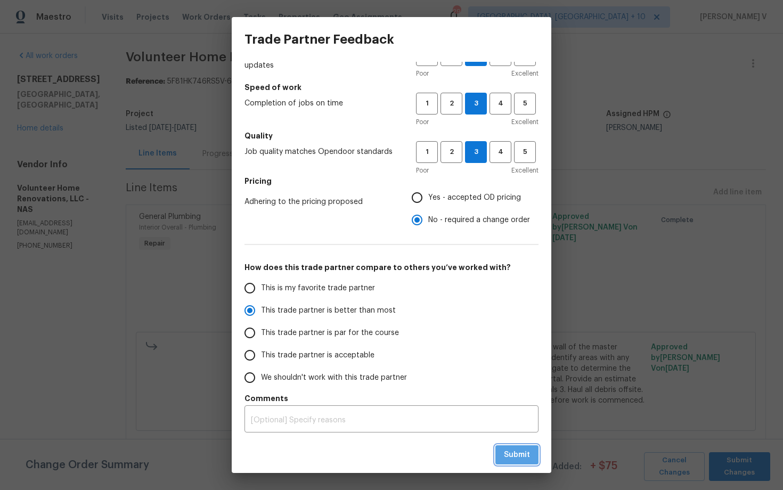
click at [516, 453] on span "Submit" at bounding box center [517, 454] width 26 height 13
radio input "true"
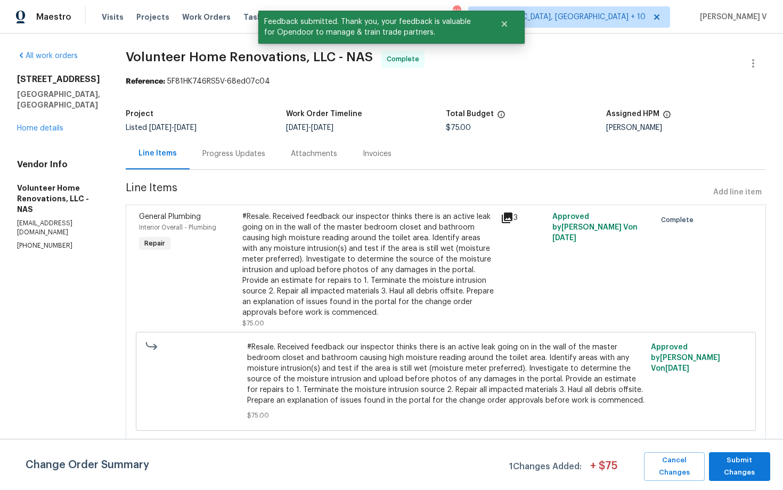
click at [265, 157] on div "Progress Updates" at bounding box center [233, 154] width 63 height 11
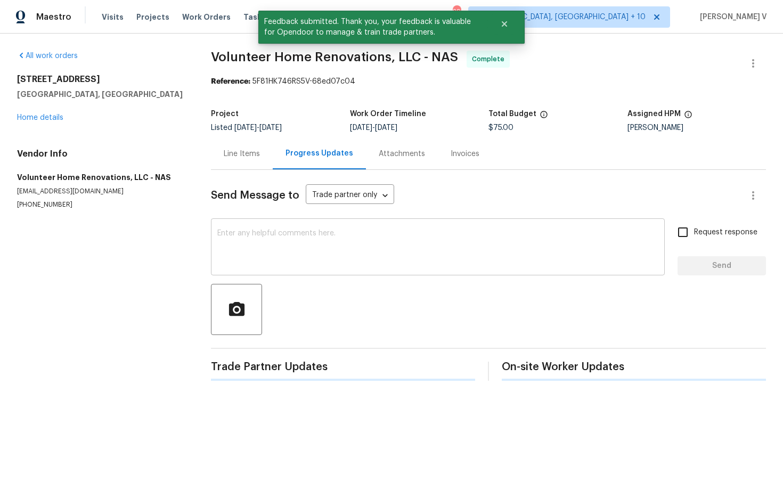
click at [284, 247] on textarea at bounding box center [437, 247] width 441 height 37
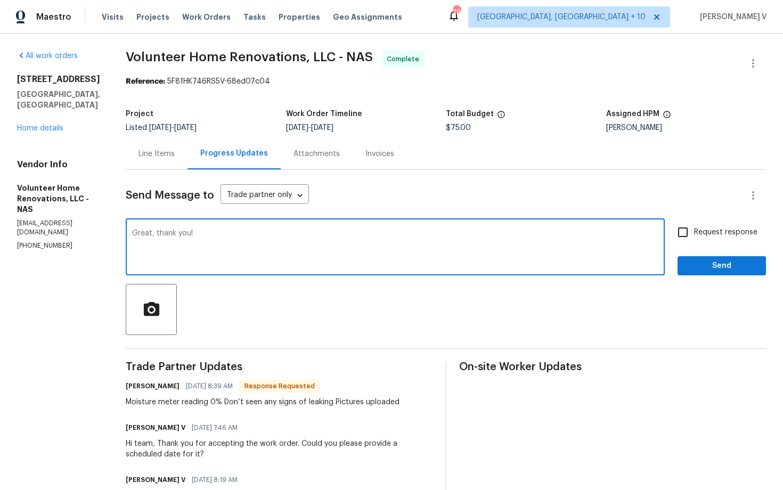
type textarea "Great, thank you!"
click at [719, 269] on span "Send" at bounding box center [721, 265] width 71 height 13
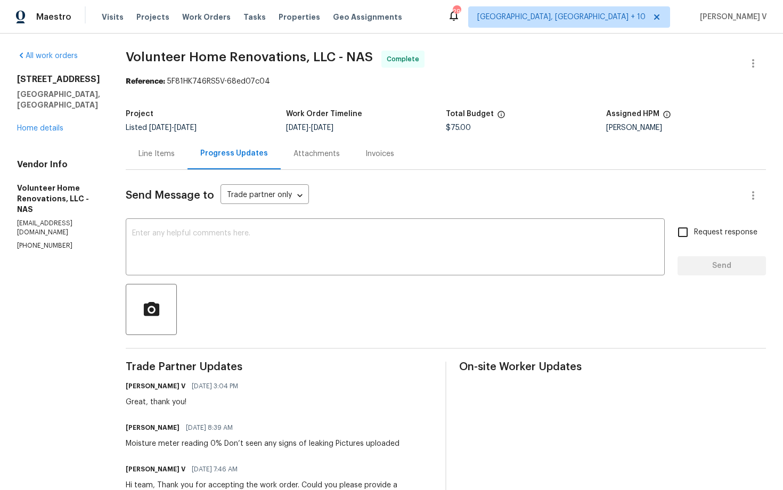
scroll to position [184, 0]
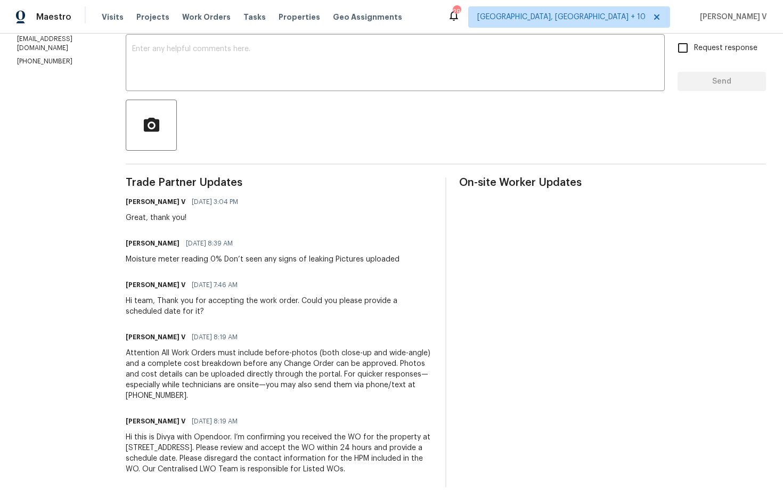
click at [201, 262] on div "Moisture meter reading 0% Don’t seen any signs of leaking Pictures uploaded" at bounding box center [263, 259] width 274 height 11
copy div "Moisture meter reading 0% Don’t seen any signs of leaking Pictures uploaded"
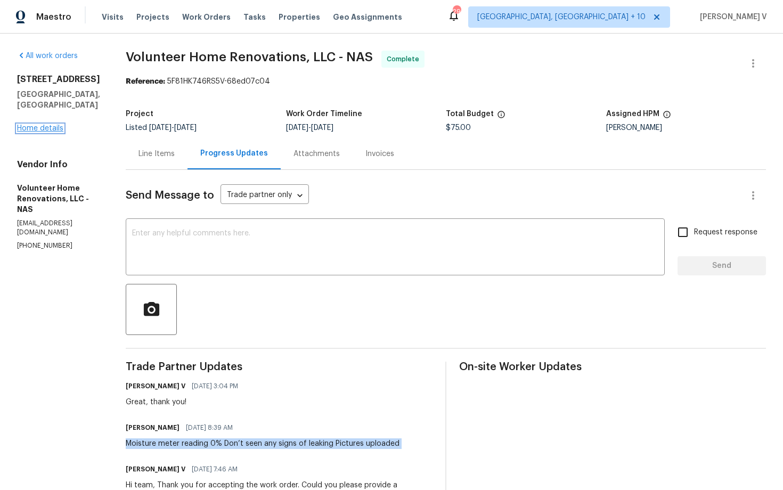
click at [42, 125] on link "Home details" at bounding box center [40, 128] width 46 height 7
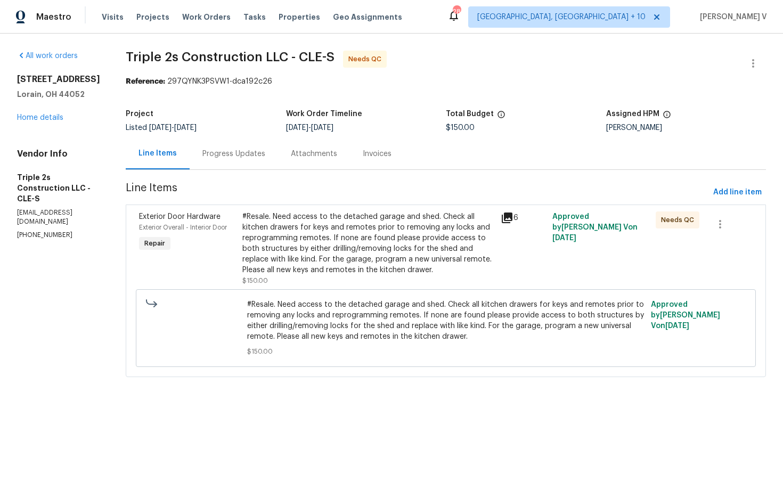
click at [232, 174] on section "Triple 2s Construction LLC - CLE-S Needs QC Reference: 297QYNK3PSVW1-dca192c26 …" at bounding box center [446, 220] width 640 height 339
click at [246, 161] on div "Progress Updates" at bounding box center [234, 153] width 88 height 31
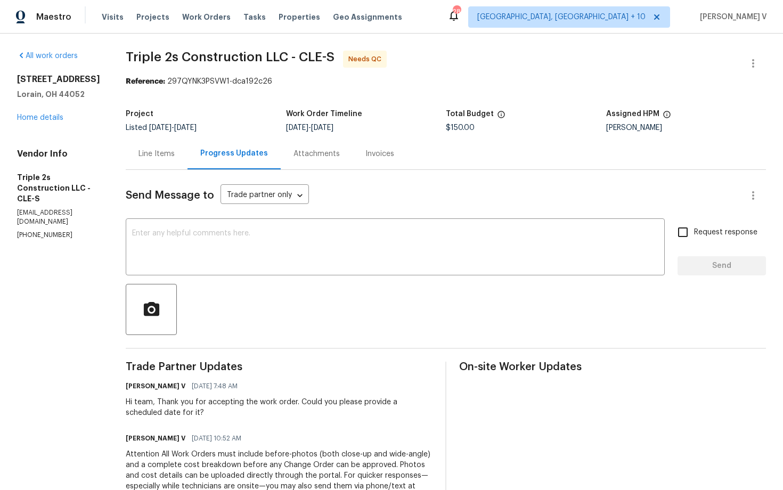
click at [159, 161] on div "Line Items" at bounding box center [157, 153] width 62 height 31
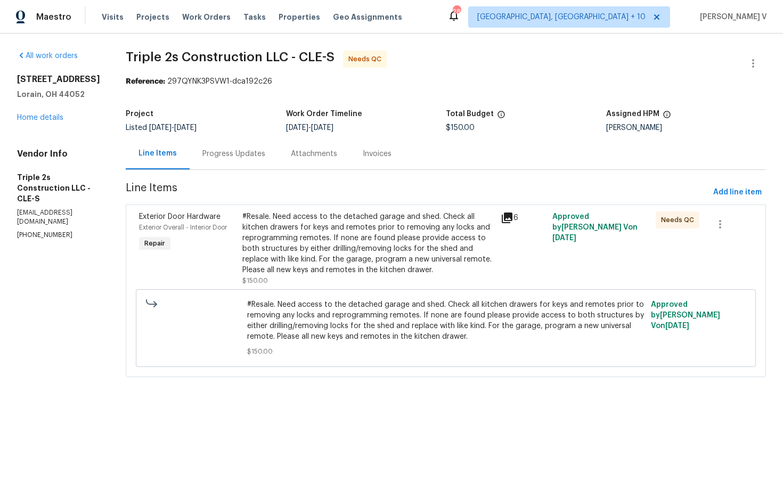
click at [333, 221] on div "#Resale. Need access to the detached garage and shed. Check all kitchen drawers…" at bounding box center [368, 243] width 252 height 64
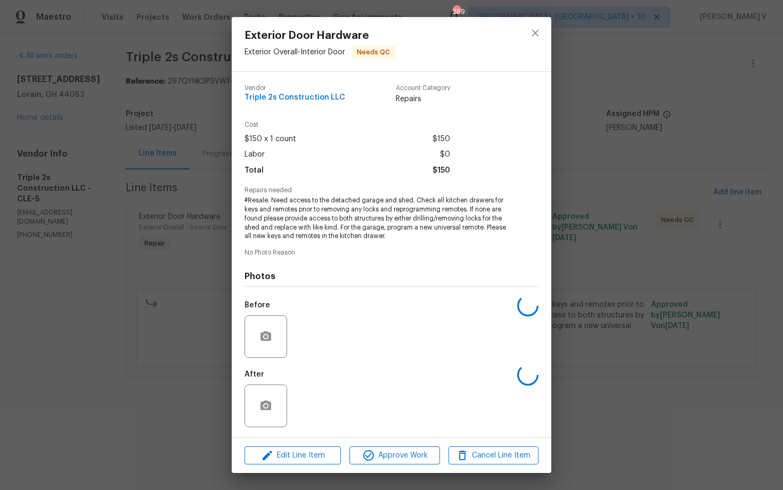
scroll to position [1, 0]
click at [326, 325] on img at bounding box center [312, 336] width 43 height 43
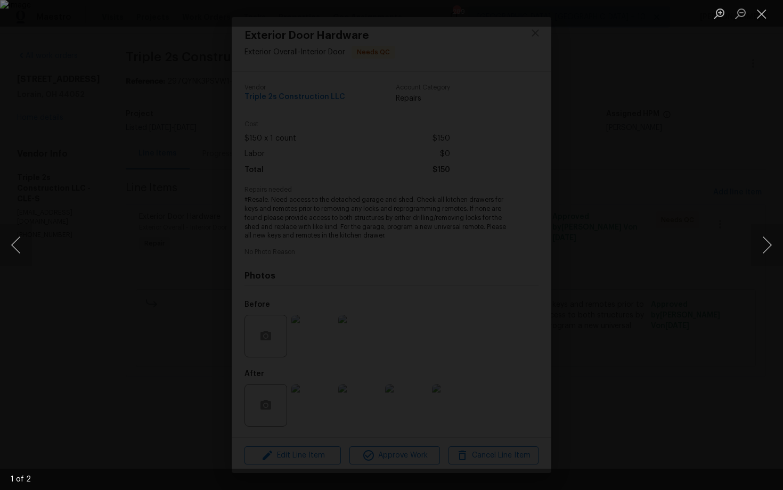
click at [726, 199] on div "Lightbox" at bounding box center [391, 245] width 783 height 490
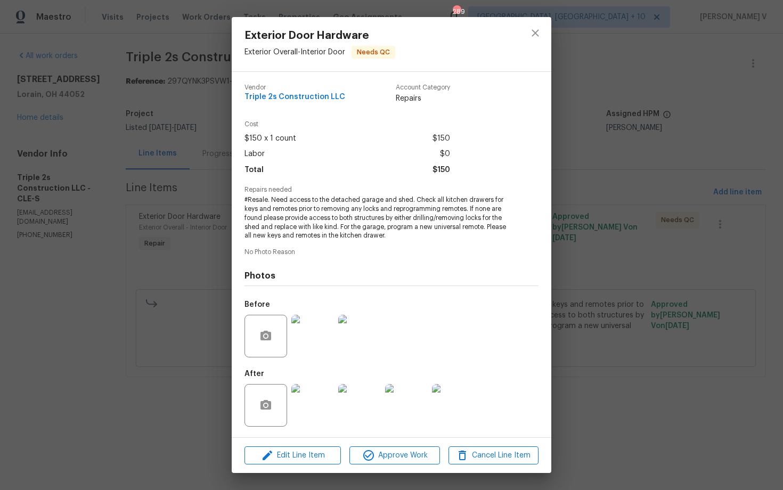
click at [331, 401] on img at bounding box center [312, 405] width 43 height 43
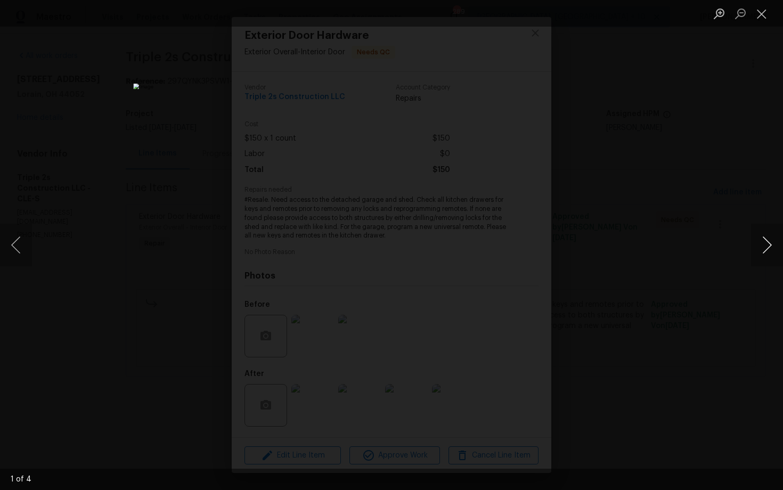
click at [769, 246] on button "Next image" at bounding box center [767, 245] width 32 height 43
click at [754, 163] on div "Lightbox" at bounding box center [391, 245] width 783 height 490
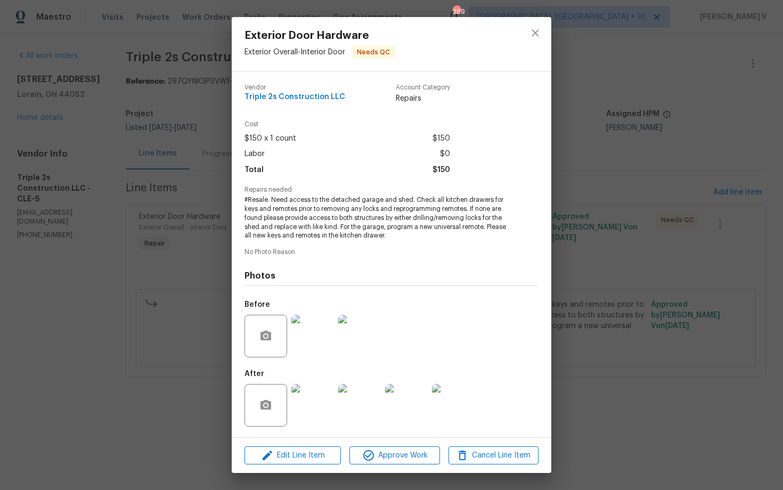
click at [743, 71] on div "Exterior Door Hardware Exterior Overall - Interior Door Needs QC Vendor Triple …" at bounding box center [391, 245] width 783 height 490
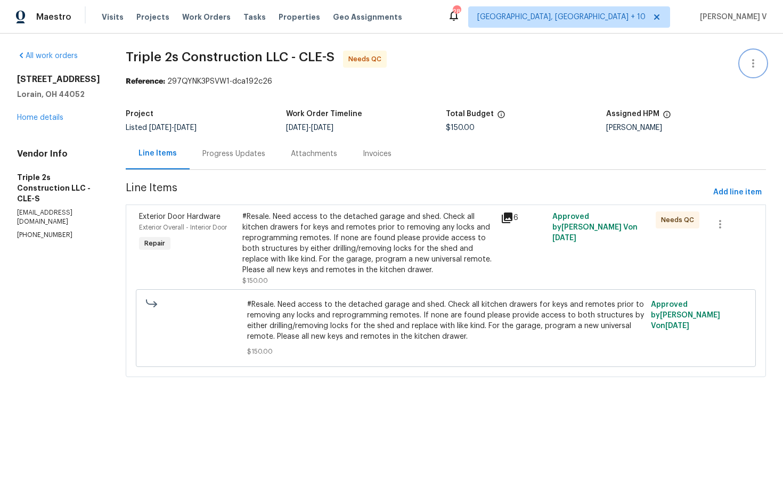
click at [754, 56] on button "button" at bounding box center [753, 64] width 26 height 26
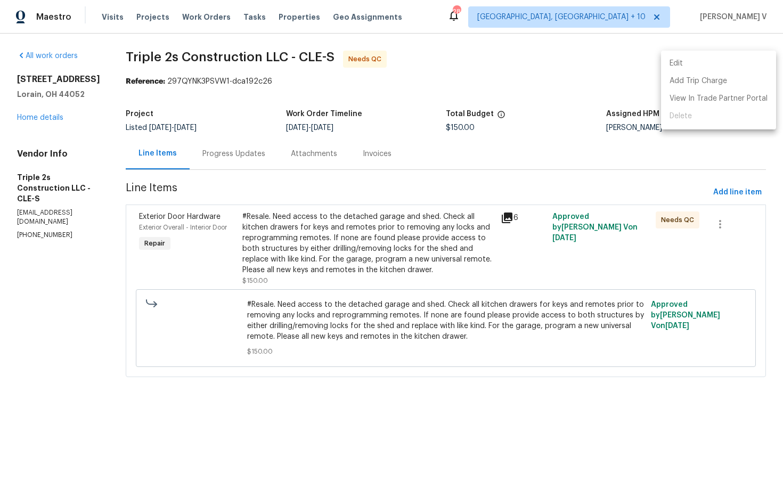
click at [754, 56] on li "Edit" at bounding box center [718, 64] width 115 height 18
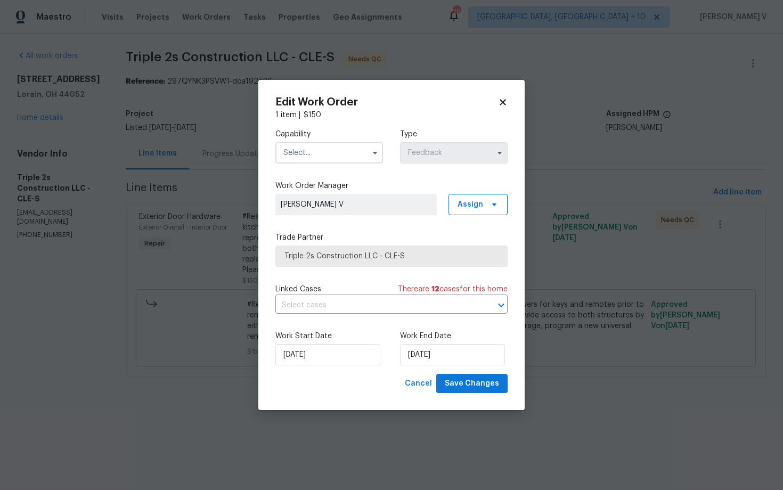
click at [324, 143] on input "text" at bounding box center [329, 152] width 108 height 21
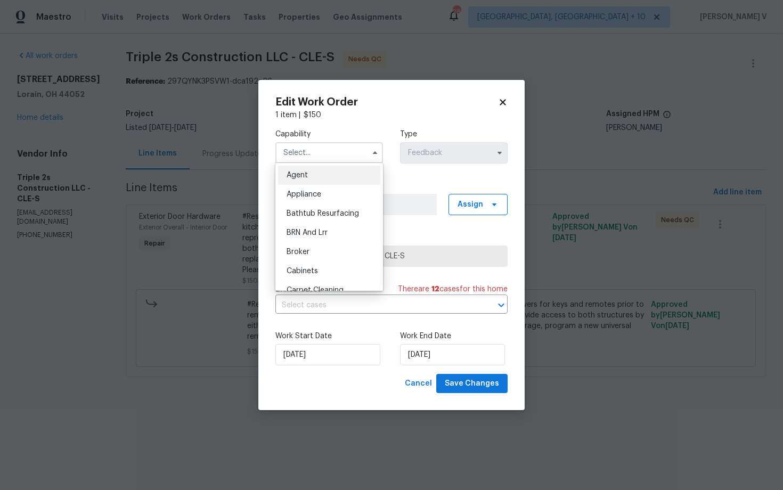
click at [304, 171] on span "Agent" at bounding box center [296, 174] width 21 height 7
type input "Agent"
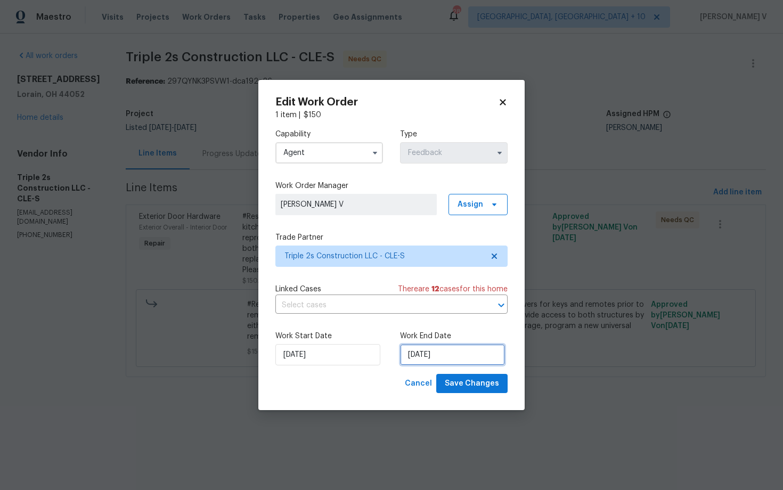
click at [434, 356] on input "11/09/2025" at bounding box center [452, 354] width 105 height 21
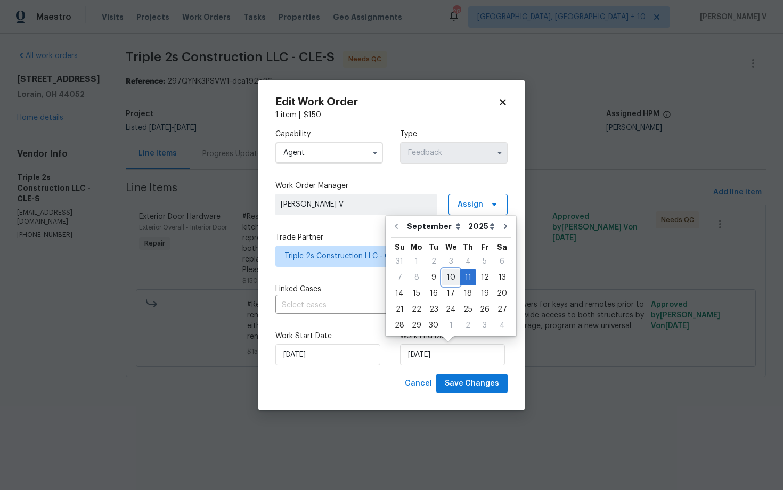
click at [448, 274] on div "10" at bounding box center [451, 277] width 18 height 15
type input "10/09/2025"
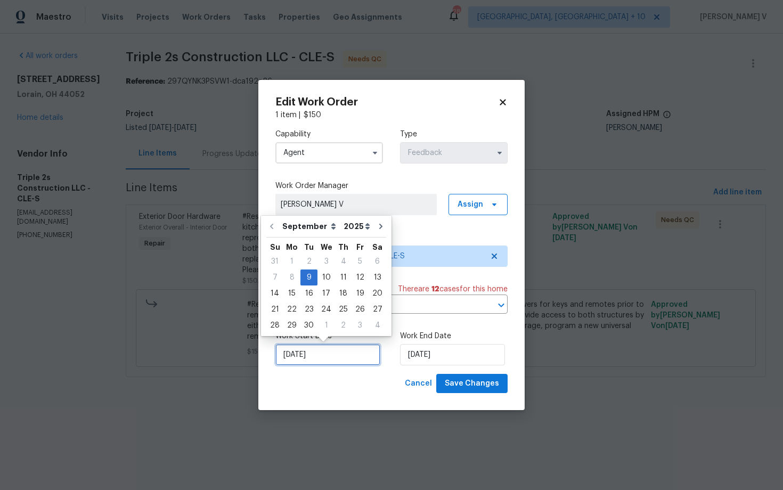
click at [337, 352] on input "09/09/2025" at bounding box center [327, 354] width 105 height 21
click at [318, 275] on div "10" at bounding box center [326, 277] width 18 height 15
type input "10/09/2025"
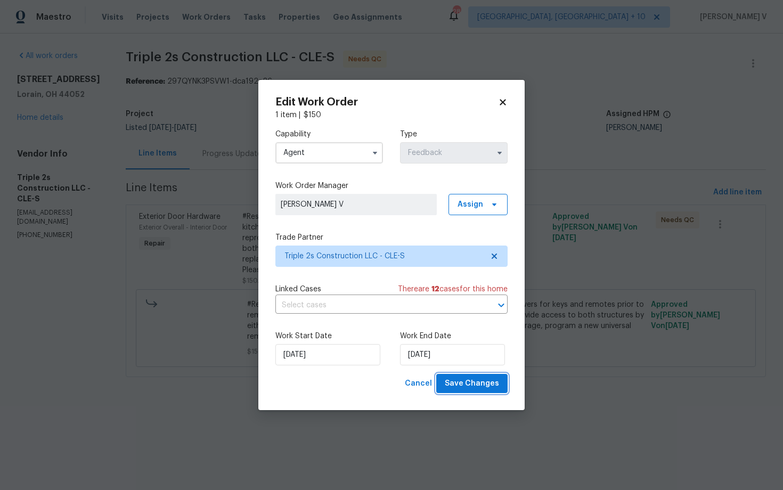
click at [474, 376] on button "Save Changes" at bounding box center [471, 384] width 71 height 20
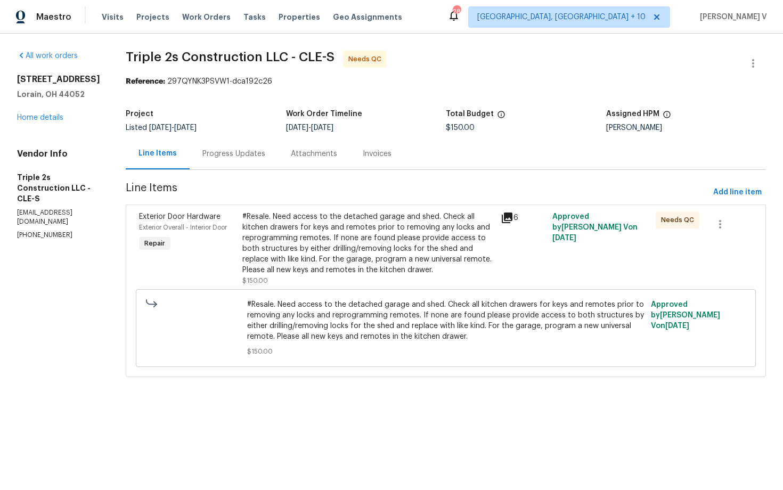
click at [293, 247] on div "#Resale. Need access to the detached garage and shed. Check all kitchen drawers…" at bounding box center [368, 243] width 252 height 64
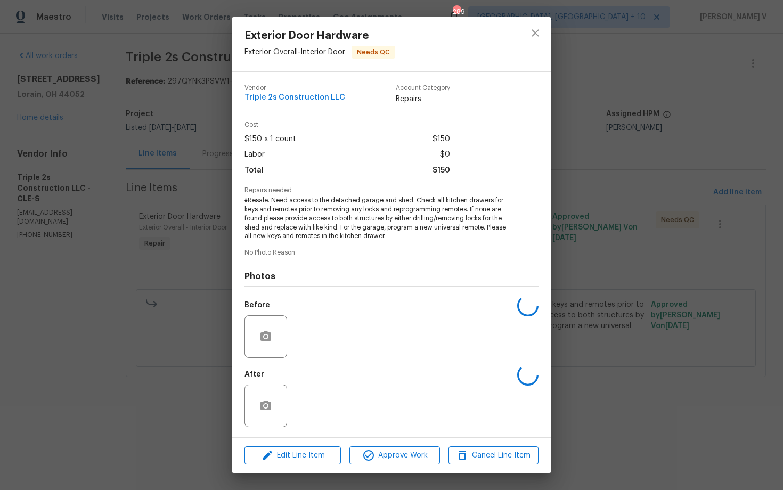
scroll to position [1, 0]
click at [317, 408] on img at bounding box center [312, 405] width 43 height 43
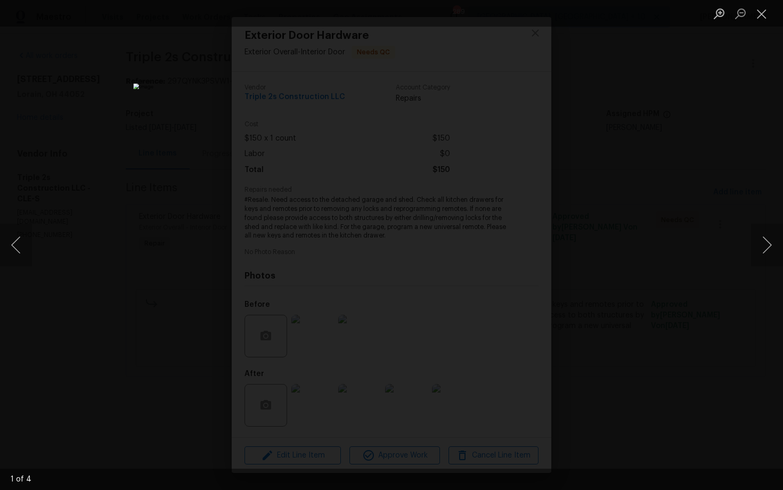
click at [168, 186] on div "Lightbox" at bounding box center [391, 245] width 783 height 490
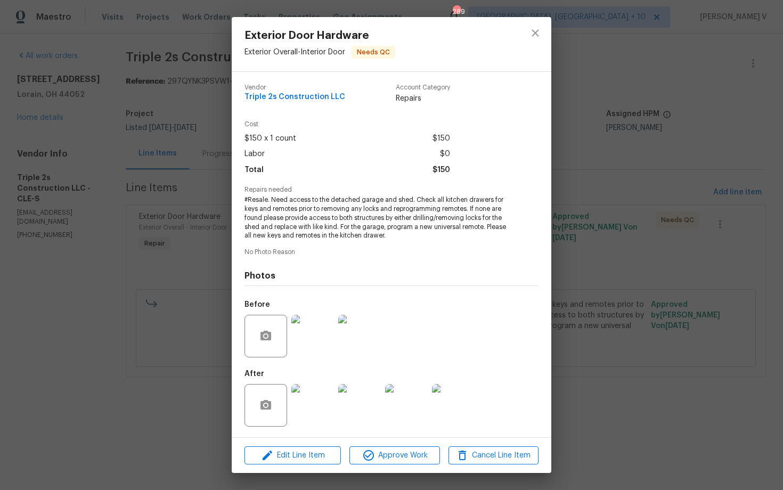
click at [330, 391] on img at bounding box center [312, 405] width 43 height 43
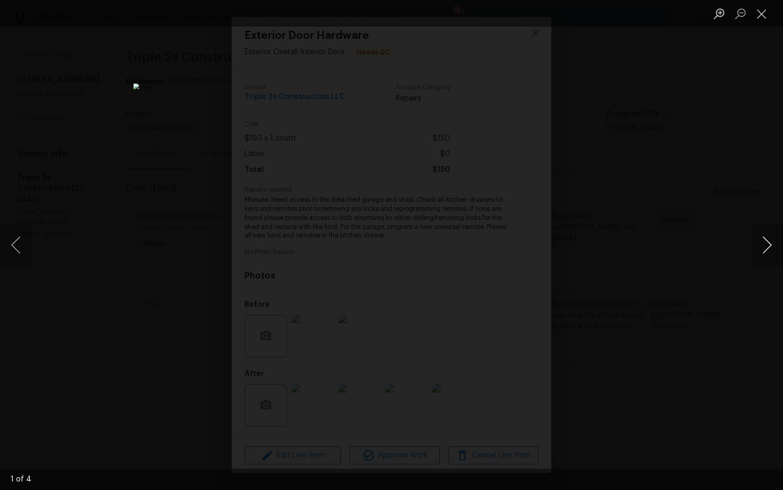
click at [758, 237] on button "Next image" at bounding box center [767, 245] width 32 height 43
click at [772, 240] on button "Next image" at bounding box center [767, 245] width 32 height 43
click at [767, 19] on button "Close lightbox" at bounding box center [761, 13] width 21 height 19
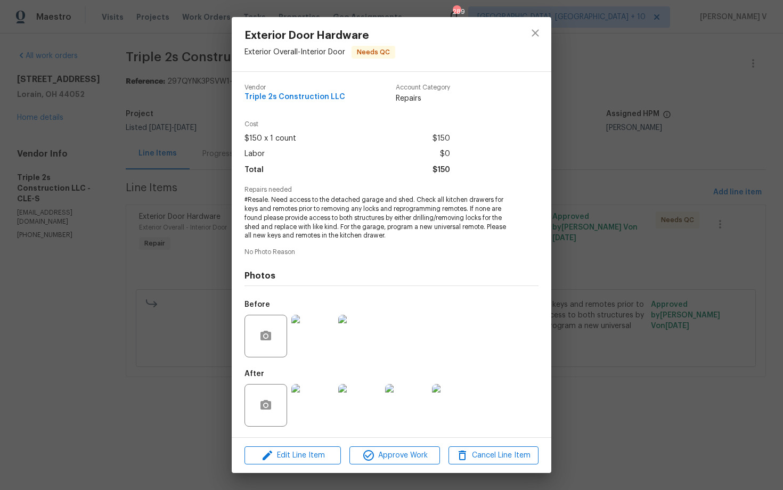
click at [598, 86] on div "Exterior Door Hardware Exterior Overall - Interior Door Needs QC Vendor Triple …" at bounding box center [391, 245] width 783 height 490
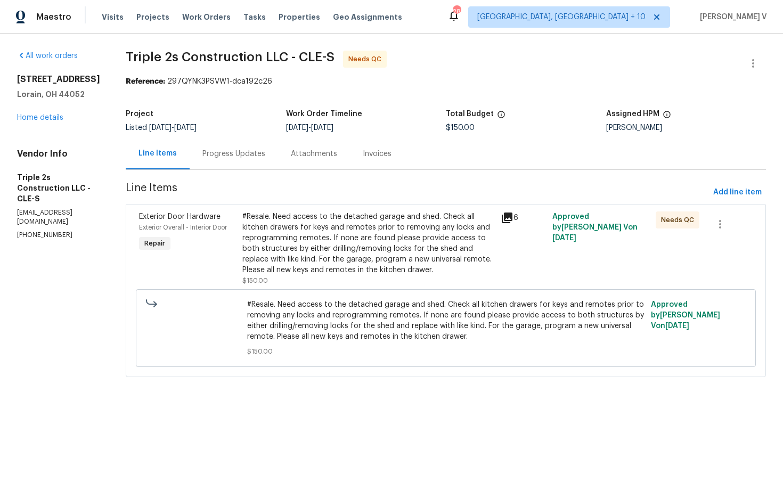
click at [245, 164] on div "Progress Updates" at bounding box center [234, 153] width 88 height 31
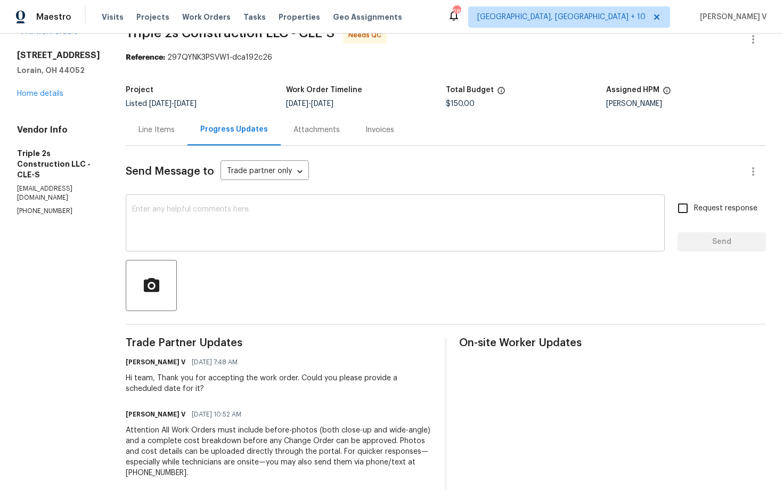
scroll to position [32, 0]
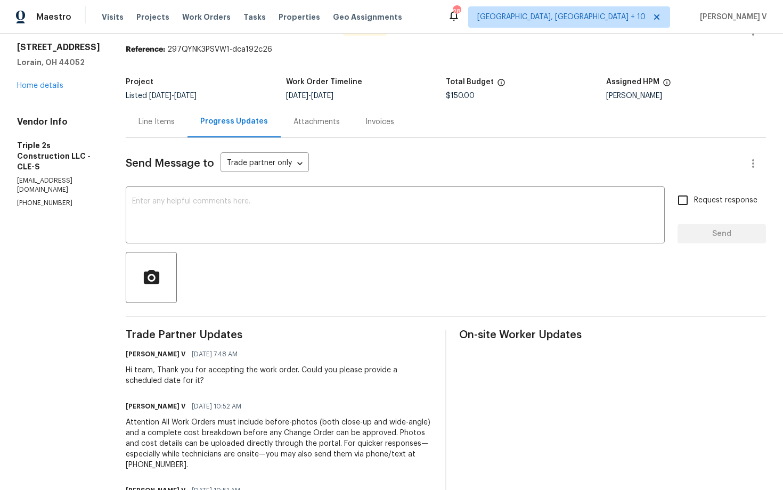
click at [163, 131] on div "Line Items" at bounding box center [157, 121] width 62 height 31
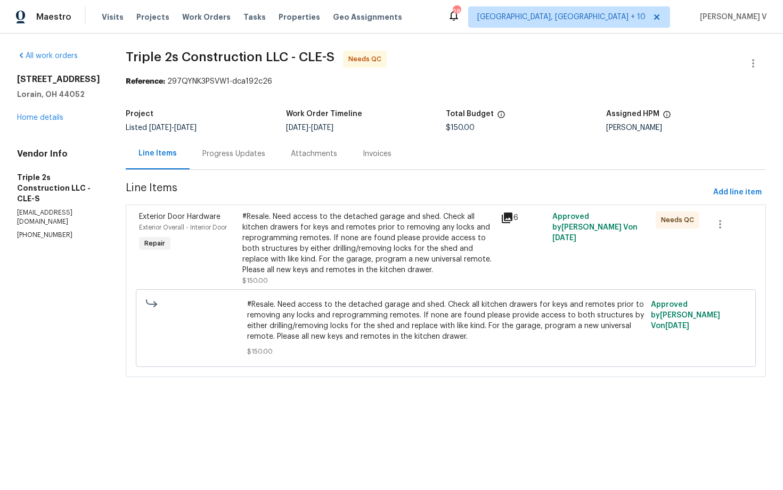
click at [303, 238] on div "#Resale. Need access to the detached garage and shed. Check all kitchen drawers…" at bounding box center [368, 243] width 252 height 64
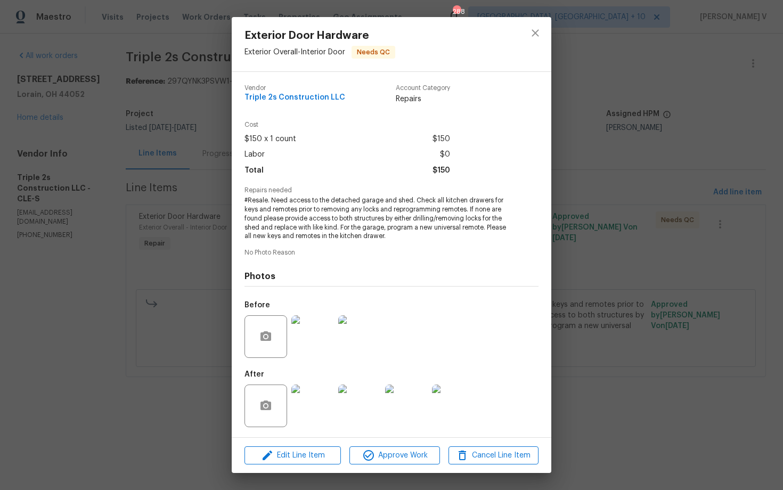
click at [445, 413] on img at bounding box center [453, 405] width 43 height 43
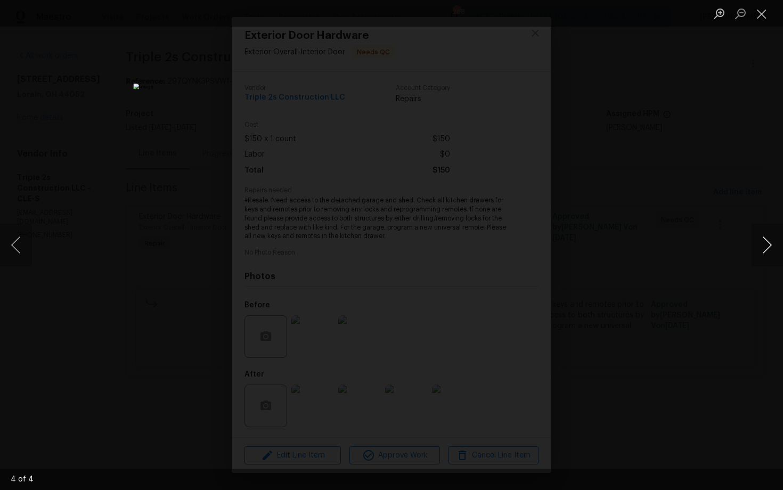
click at [758, 253] on button "Next image" at bounding box center [767, 245] width 32 height 43
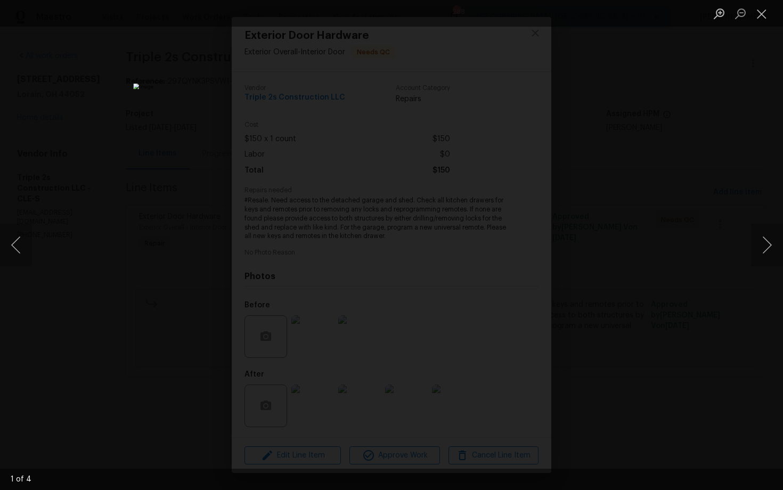
click at [710, 142] on div "Lightbox" at bounding box center [391, 245] width 783 height 490
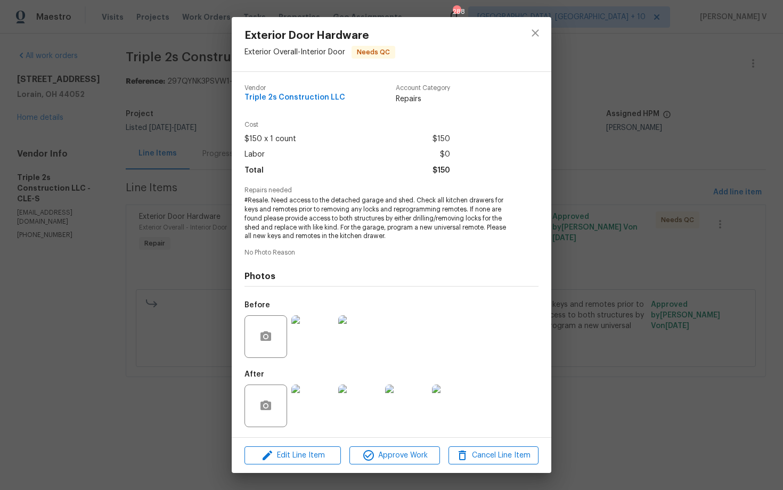
click at [710, 142] on div "Exterior Door Hardware Exterior Overall - Interior Door Needs QC Vendor Triple …" at bounding box center [391, 245] width 783 height 490
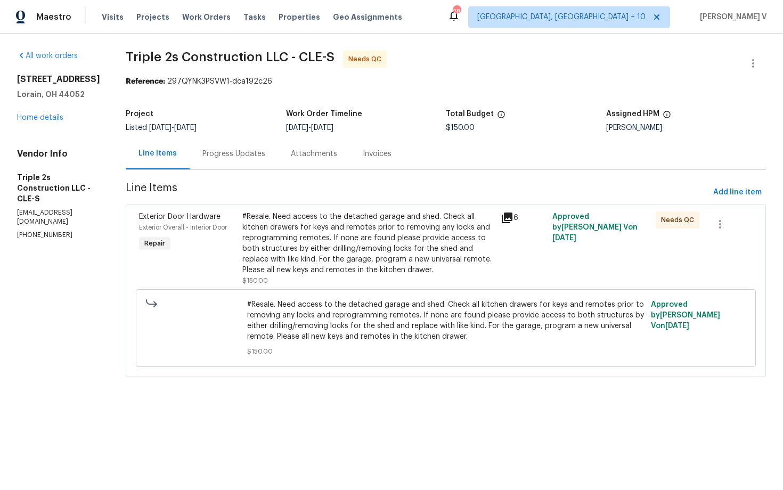
click at [411, 264] on div "#Resale. Need access to the detached garage and shed. Check all kitchen drawers…" at bounding box center [368, 243] width 252 height 64
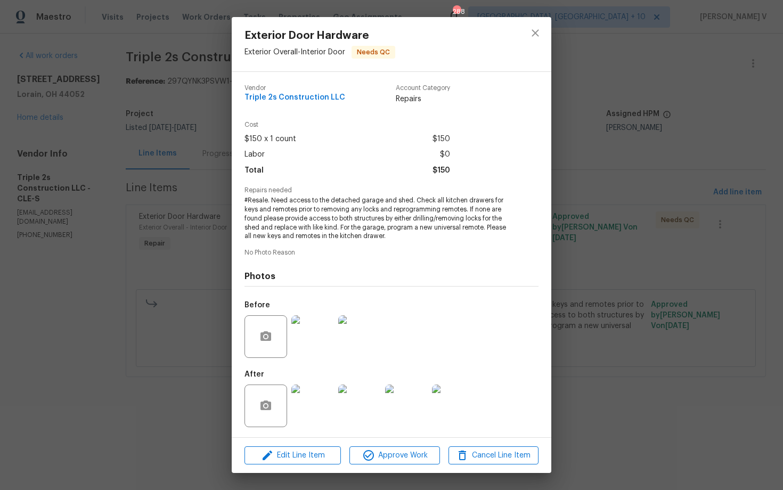
click at [414, 412] on img at bounding box center [406, 405] width 43 height 43
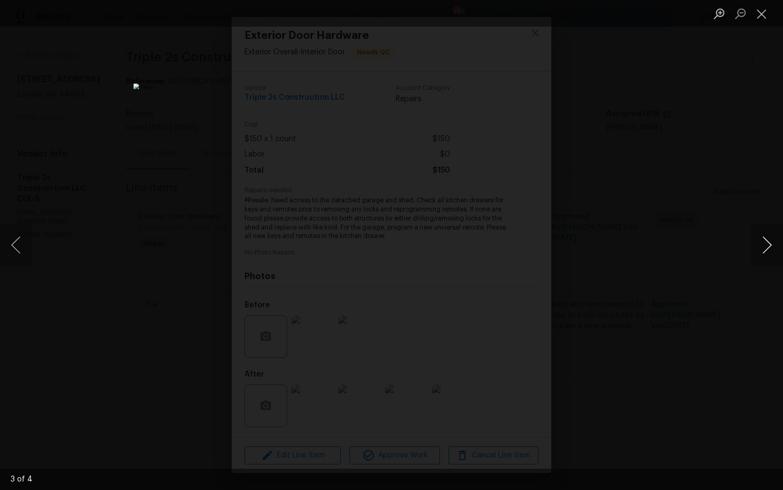
click at [771, 243] on button "Next image" at bounding box center [767, 245] width 32 height 43
click at [723, 161] on div "Lightbox" at bounding box center [391, 245] width 783 height 490
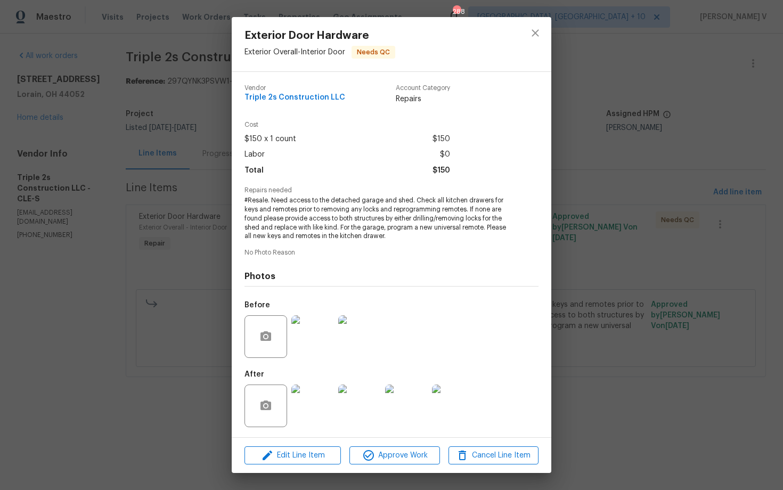
click at [174, 210] on div "Exterior Door Hardware Exterior Overall - Interior Door Needs QC Vendor Triple …" at bounding box center [391, 245] width 783 height 490
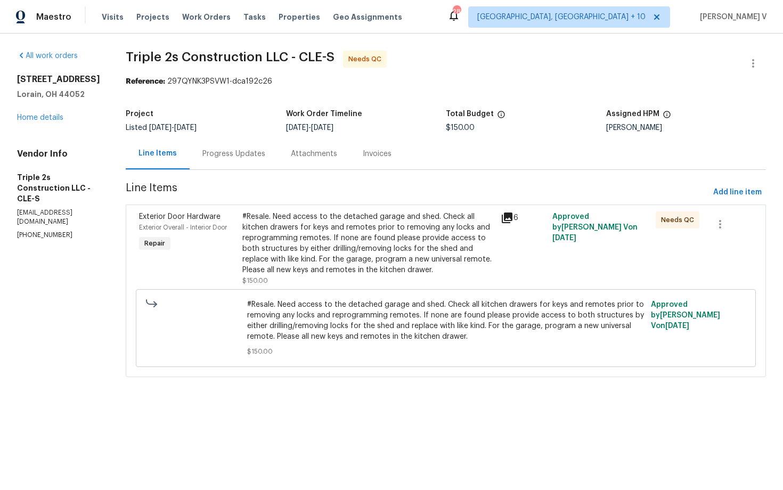
click at [36, 224] on section "All work orders 2846 Lincoln St Lorain, OH 44052 Home details Vendor Info Tripl…" at bounding box center [58, 220] width 83 height 339
copy p "(216) 509-4439"
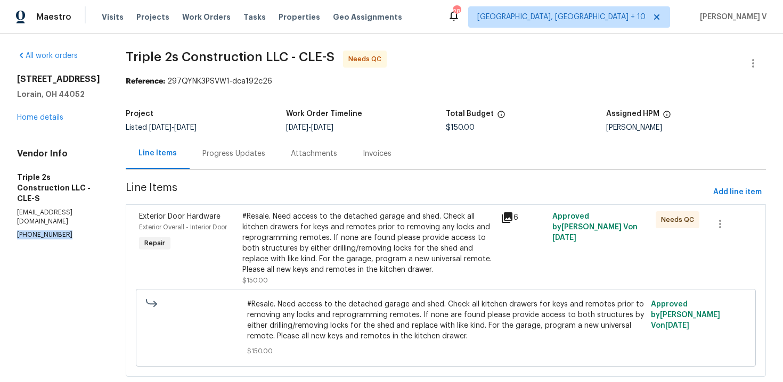
scroll to position [24, 0]
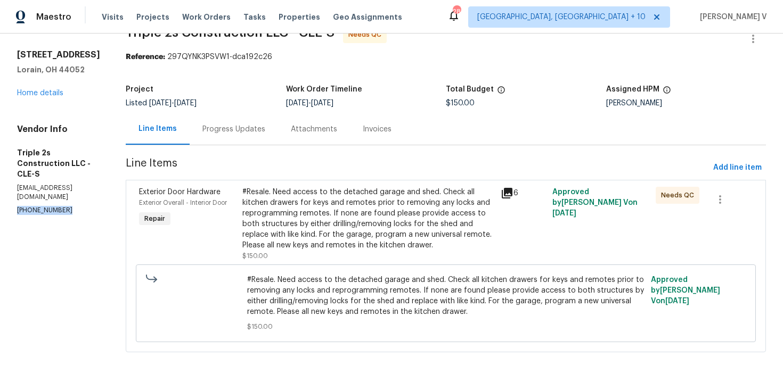
click at [219, 116] on div "Progress Updates" at bounding box center [234, 128] width 88 height 31
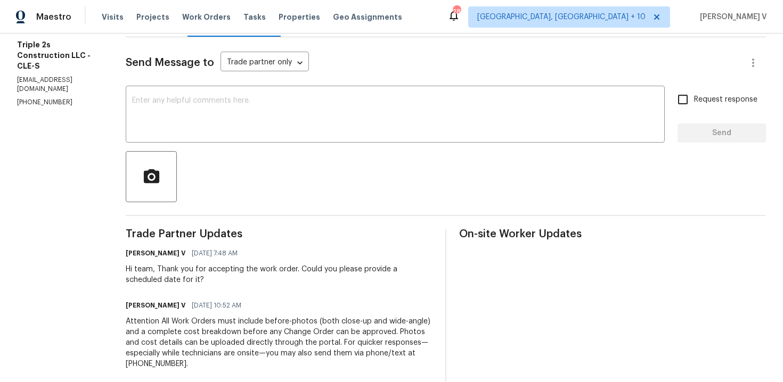
scroll to position [122, 0]
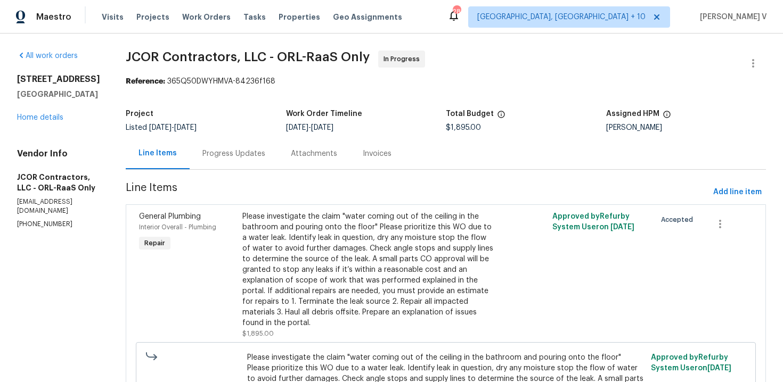
click at [227, 152] on div "Progress Updates" at bounding box center [233, 154] width 63 height 11
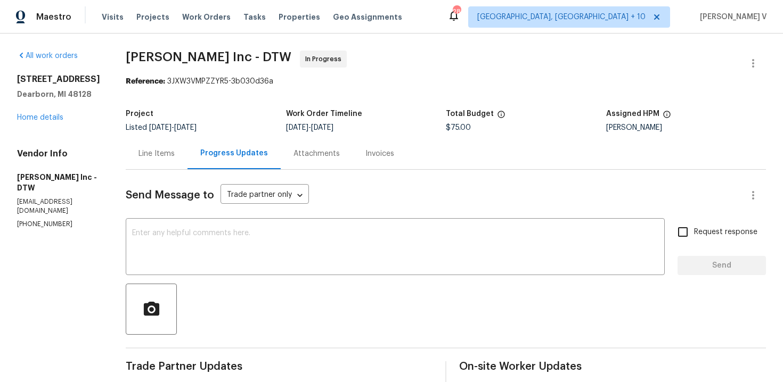
click at [162, 162] on div "Line Items" at bounding box center [157, 153] width 62 height 31
